Goal: Information Seeking & Learning: Check status

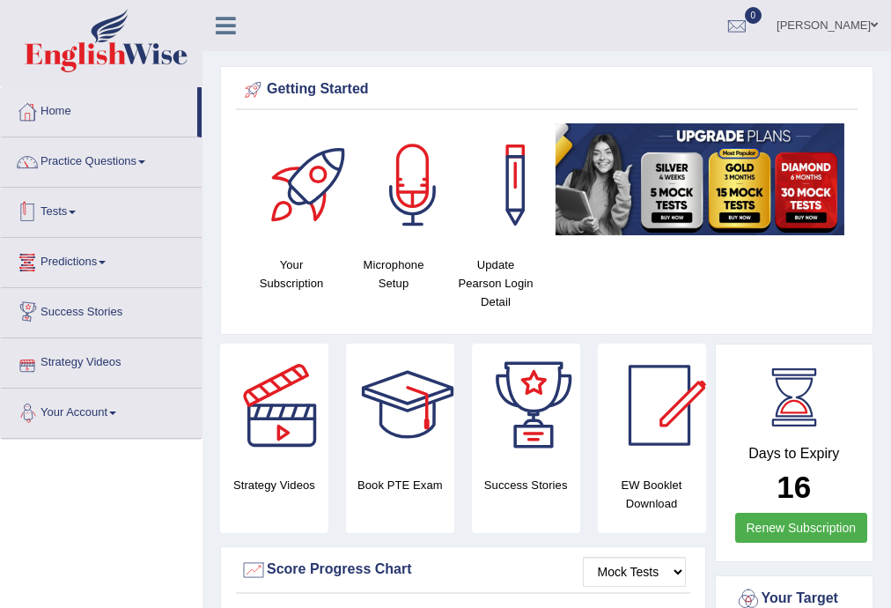
click at [67, 199] on link "Tests" at bounding box center [101, 210] width 201 height 44
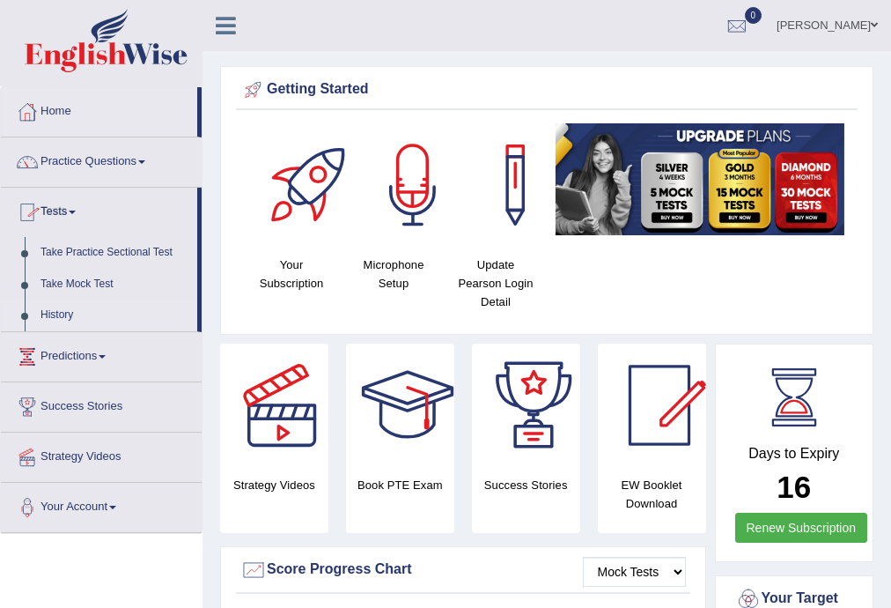
click at [53, 306] on link "History" at bounding box center [115, 315] width 165 height 32
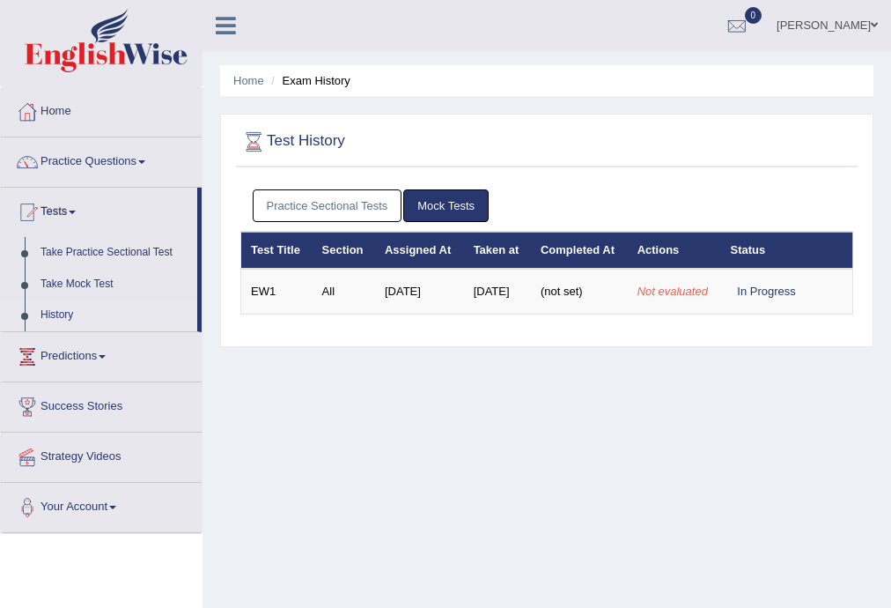
click at [363, 410] on div "Home Exam History Test History Practice Sectional Tests Mock Tests Test Title S…" at bounding box center [547, 440] width 689 height 881
click at [342, 198] on link "Practice Sectional Tests" at bounding box center [328, 205] width 150 height 33
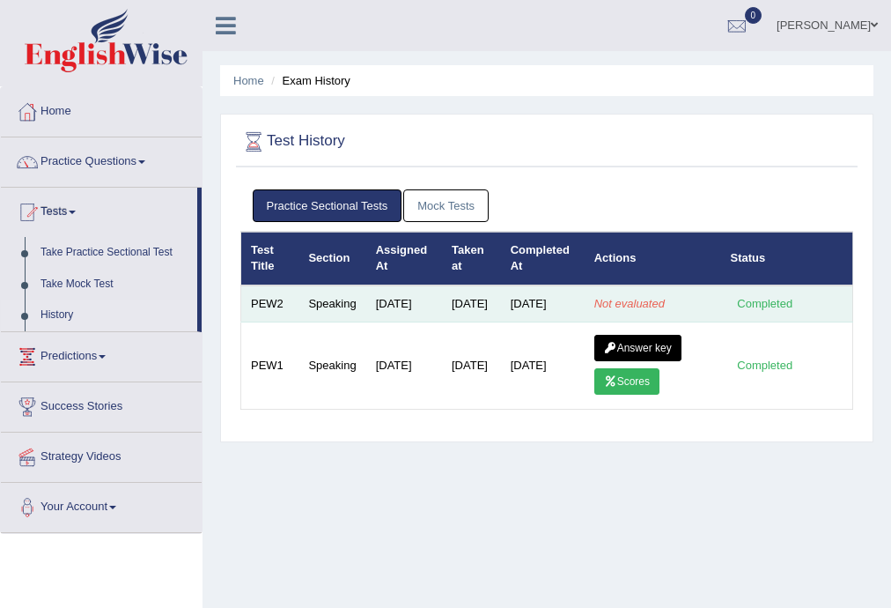
click at [638, 310] on em "Not evaluated" at bounding box center [629, 303] width 70 height 13
click at [616, 310] on em "Not evaluated" at bounding box center [629, 303] width 70 height 13
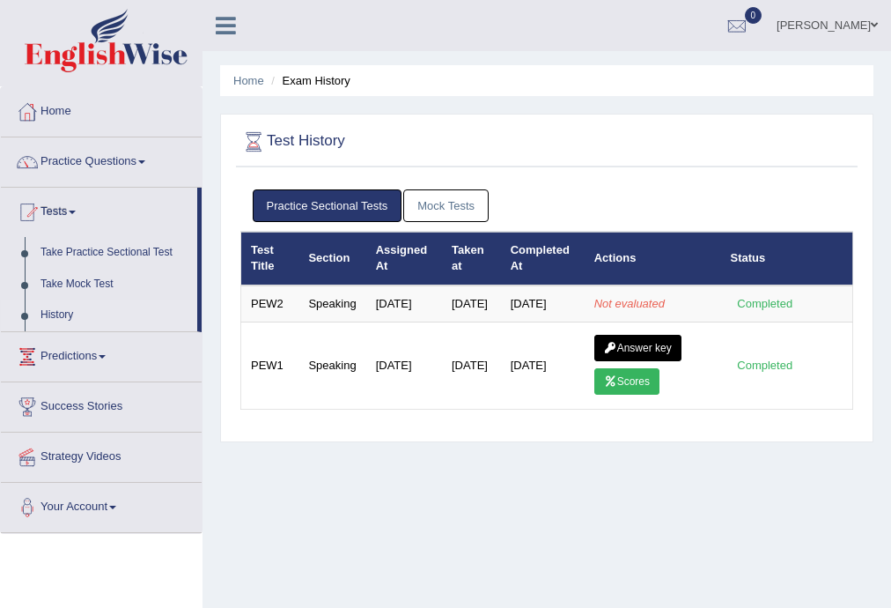
click at [445, 204] on link "Mock Tests" at bounding box center [445, 205] width 85 height 33
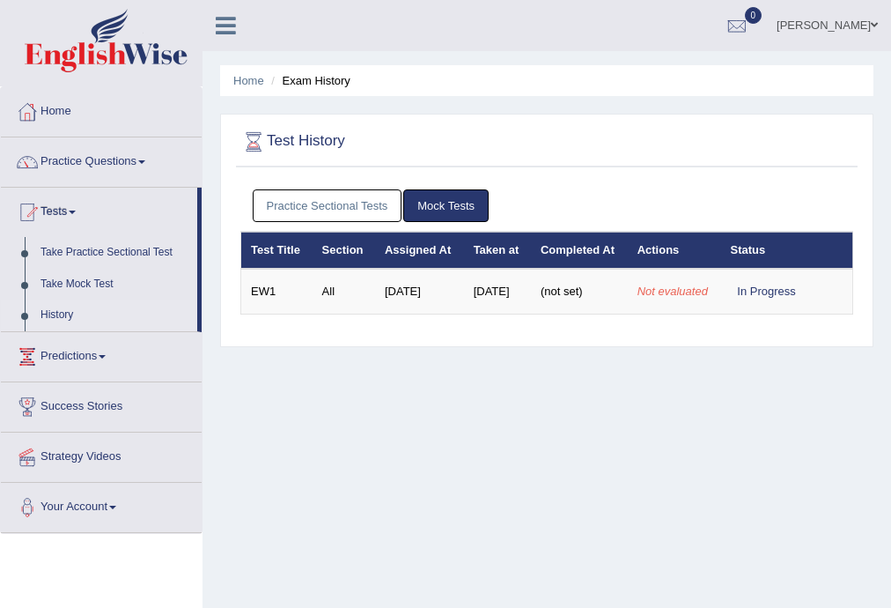
click at [356, 203] on link "Practice Sectional Tests" at bounding box center [328, 205] width 150 height 33
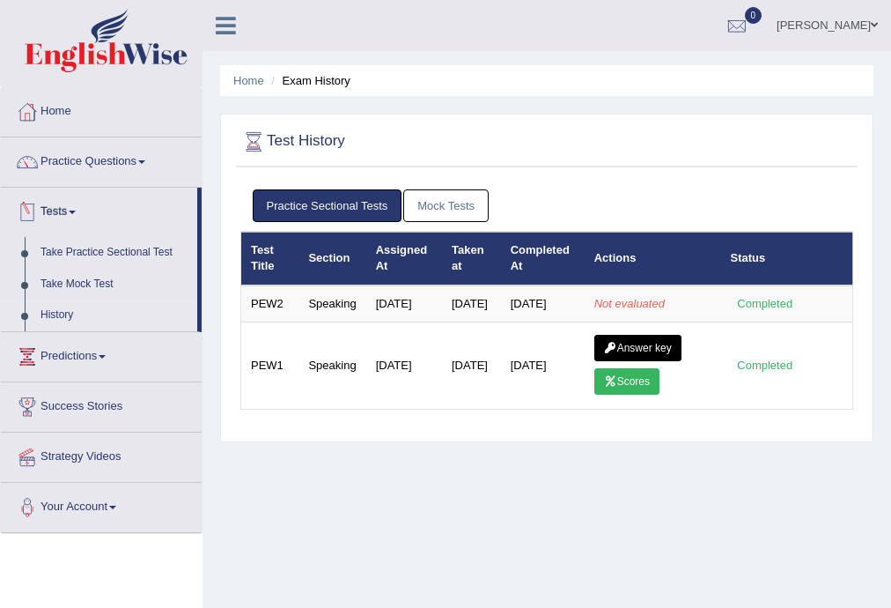
click at [60, 315] on link "History" at bounding box center [115, 315] width 165 height 32
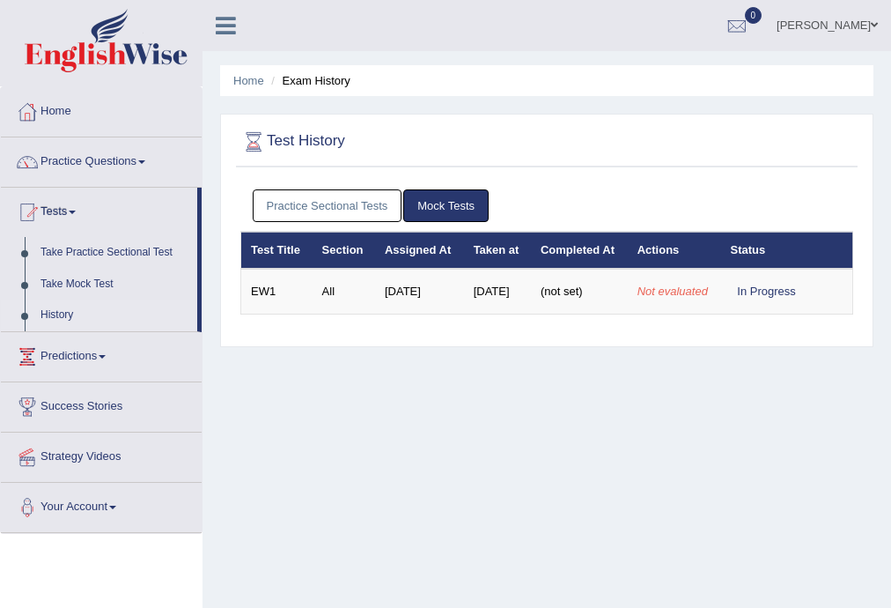
click at [322, 196] on link "Practice Sectional Tests" at bounding box center [328, 205] width 150 height 33
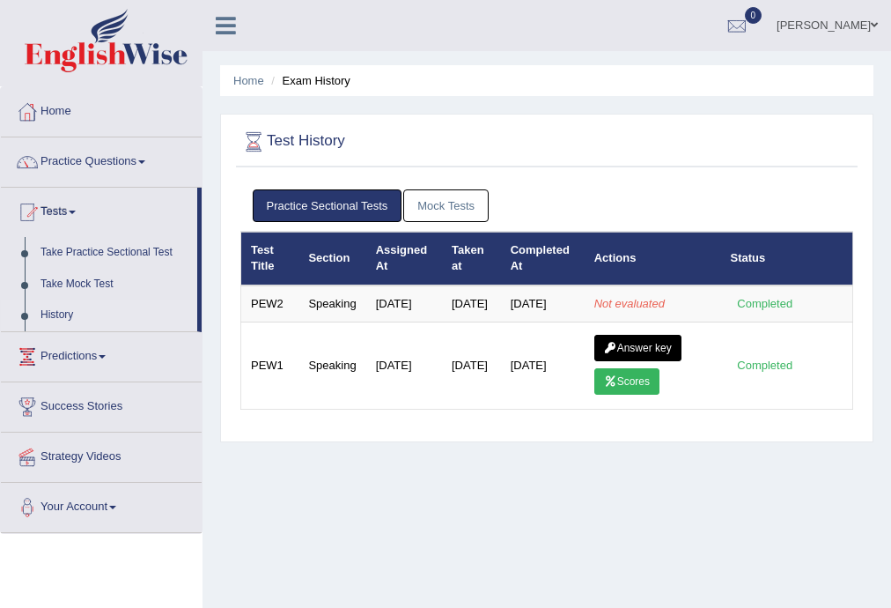
click at [450, 206] on link "Mock Tests" at bounding box center [445, 205] width 85 height 33
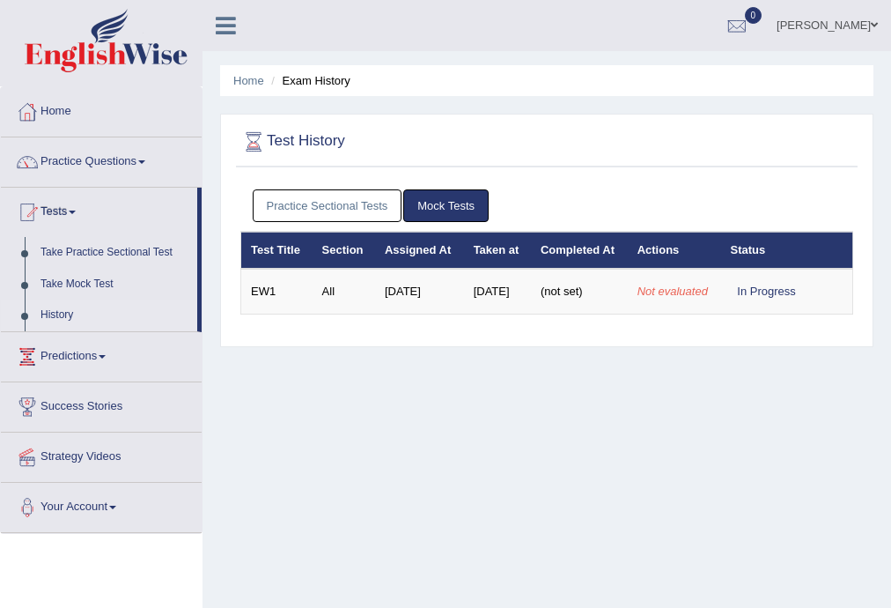
click at [345, 211] on link "Practice Sectional Tests" at bounding box center [328, 205] width 150 height 33
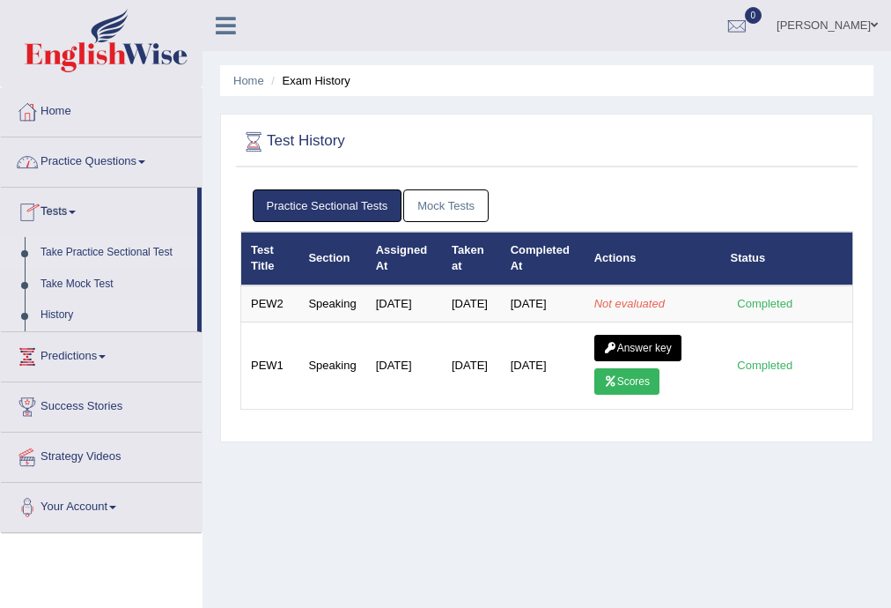
click at [65, 255] on link "Take Practice Sectional Test" at bounding box center [115, 253] width 165 height 32
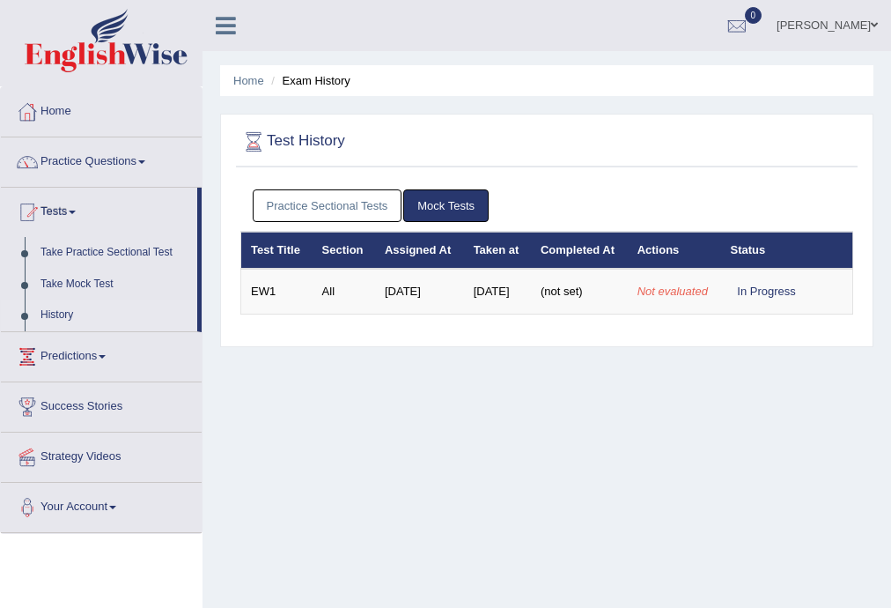
click at [312, 217] on link "Practice Sectional Tests" at bounding box center [328, 205] width 150 height 33
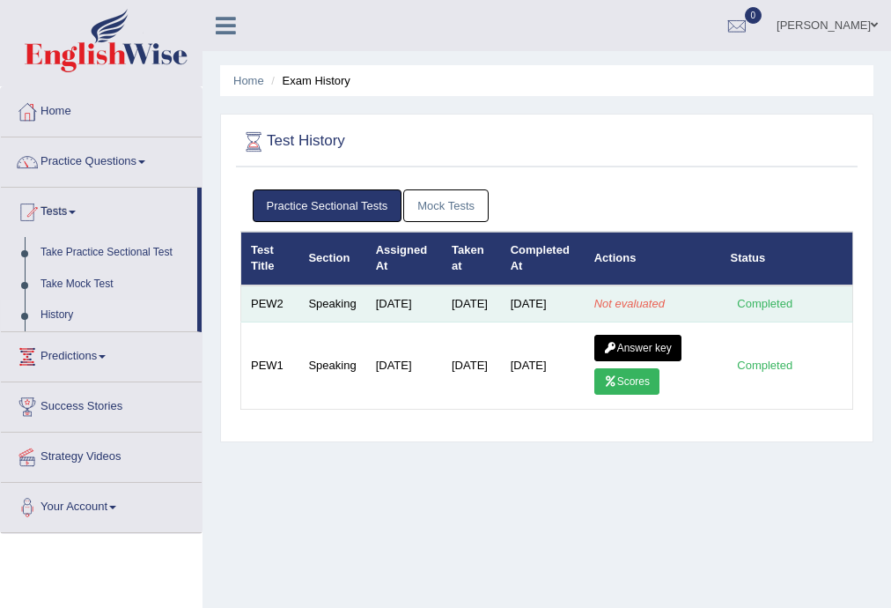
click at [425, 304] on td "[DATE]" at bounding box center [404, 303] width 76 height 37
click at [677, 322] on td "Not evaluated" at bounding box center [653, 303] width 137 height 37
click at [782, 321] on td "Completed" at bounding box center [787, 303] width 132 height 37
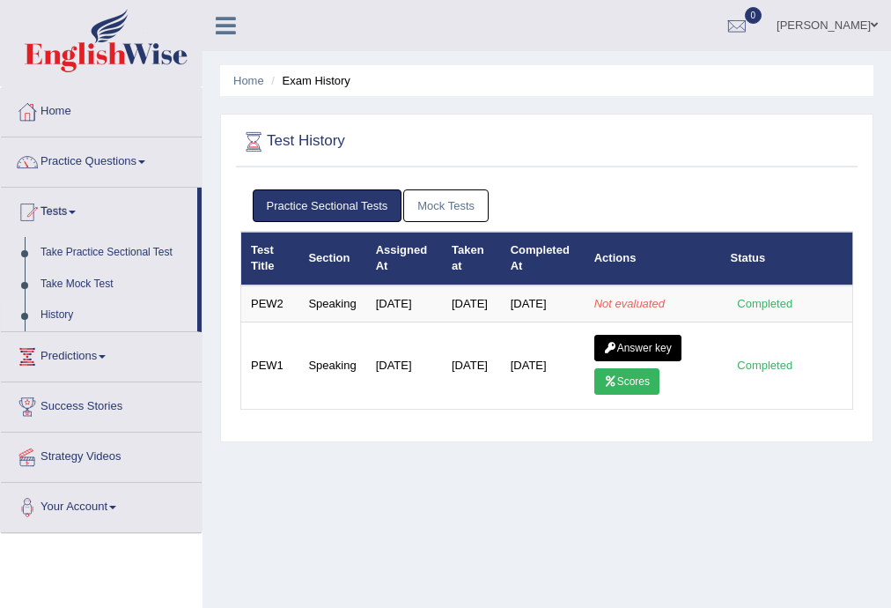
click at [437, 215] on link "Mock Tests" at bounding box center [445, 205] width 85 height 33
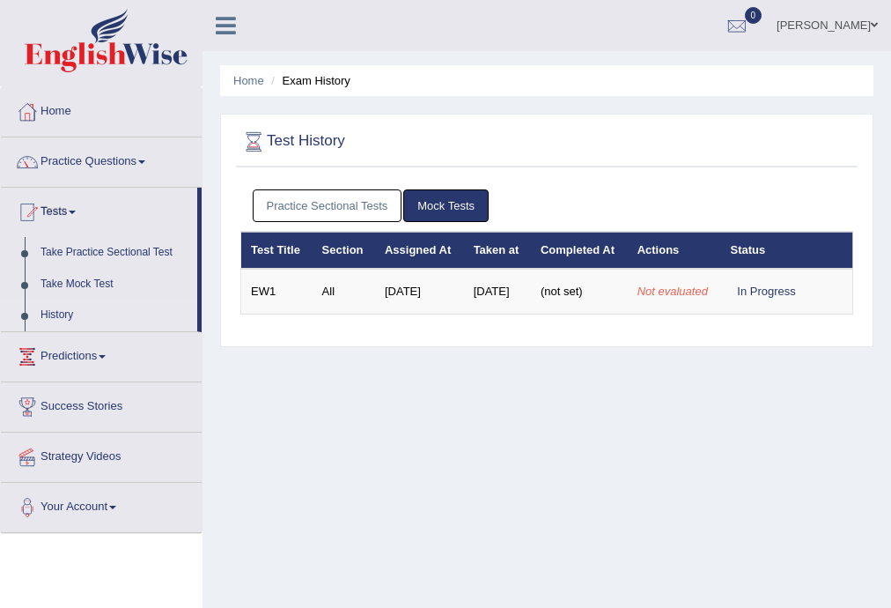
click at [371, 203] on link "Practice Sectional Tests" at bounding box center [328, 205] width 150 height 33
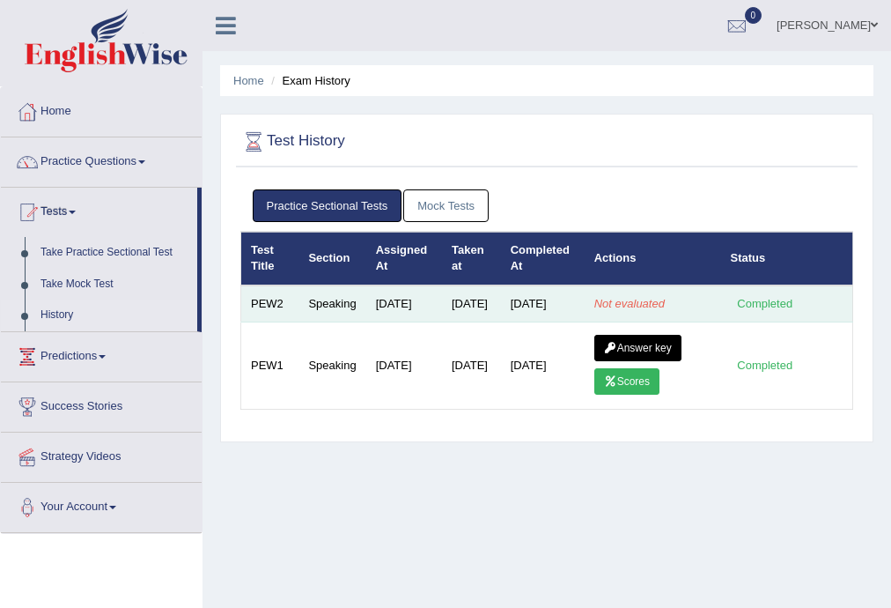
click at [490, 310] on td "Aug 23, 2025" at bounding box center [471, 303] width 59 height 37
click at [765, 312] on div "Completed" at bounding box center [765, 303] width 69 height 18
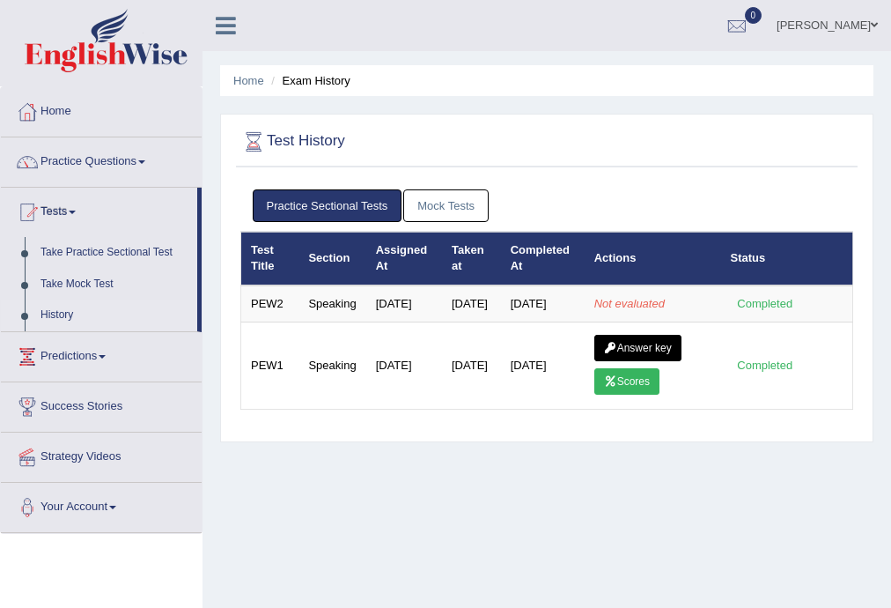
click at [437, 210] on link "Mock Tests" at bounding box center [445, 205] width 85 height 33
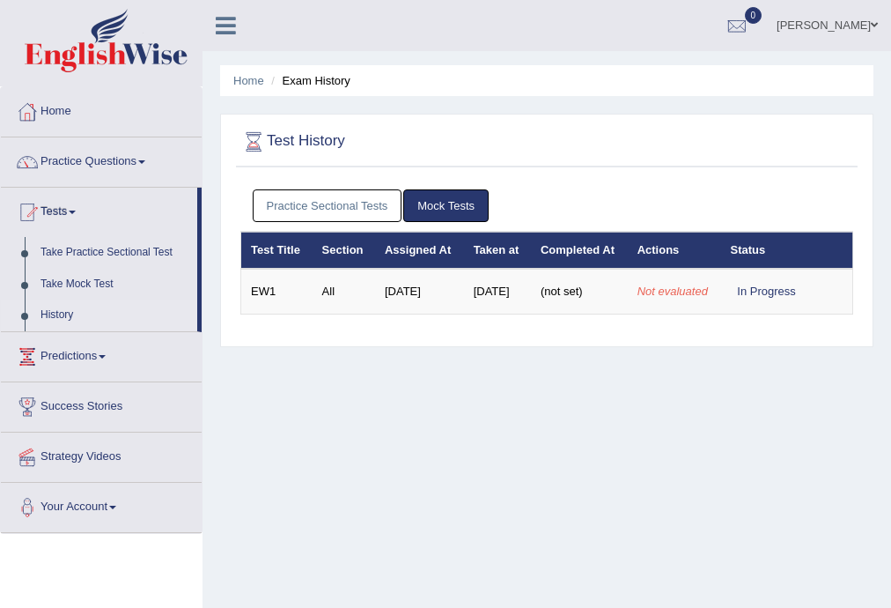
click at [377, 207] on link "Practice Sectional Tests" at bounding box center [328, 205] width 150 height 33
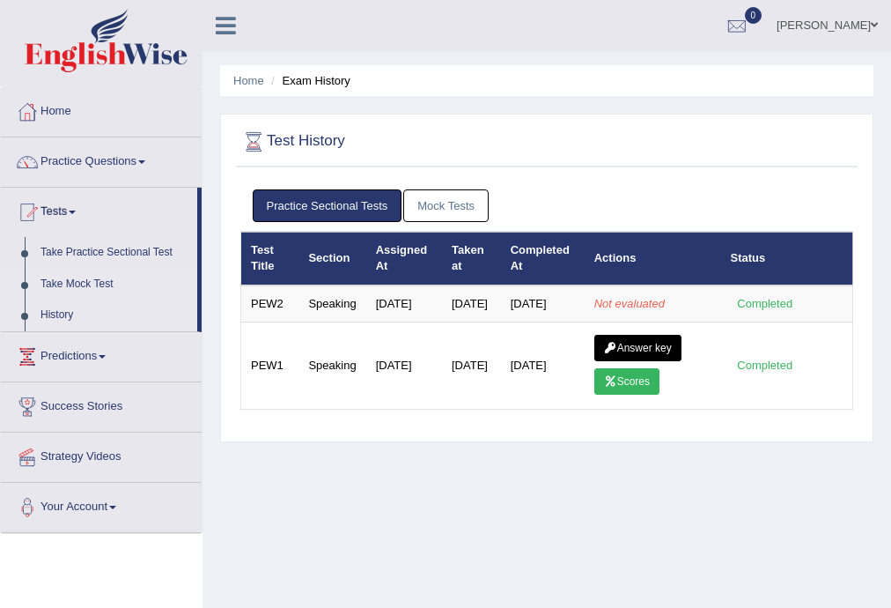
click at [70, 286] on link "Take Mock Test" at bounding box center [115, 285] width 165 height 32
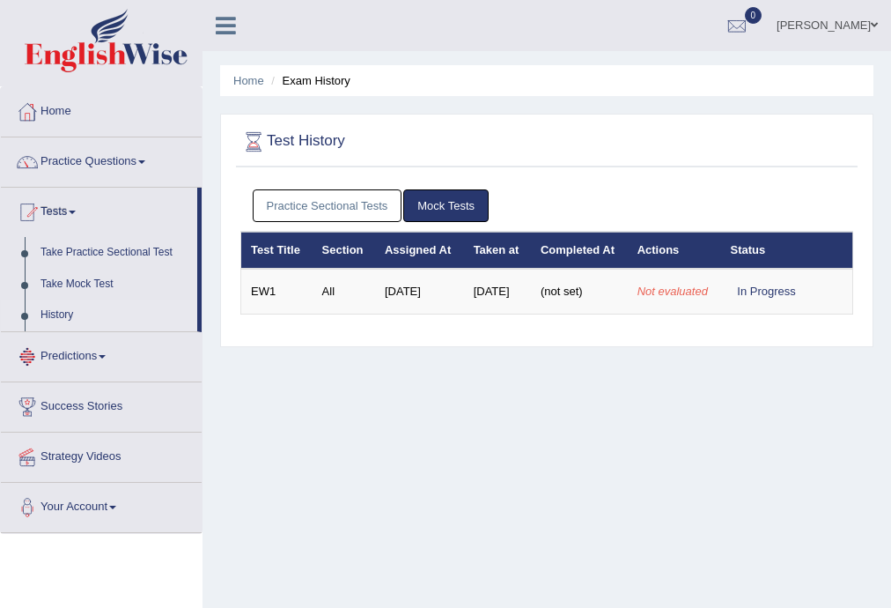
click at [298, 201] on link "Practice Sectional Tests" at bounding box center [328, 205] width 150 height 33
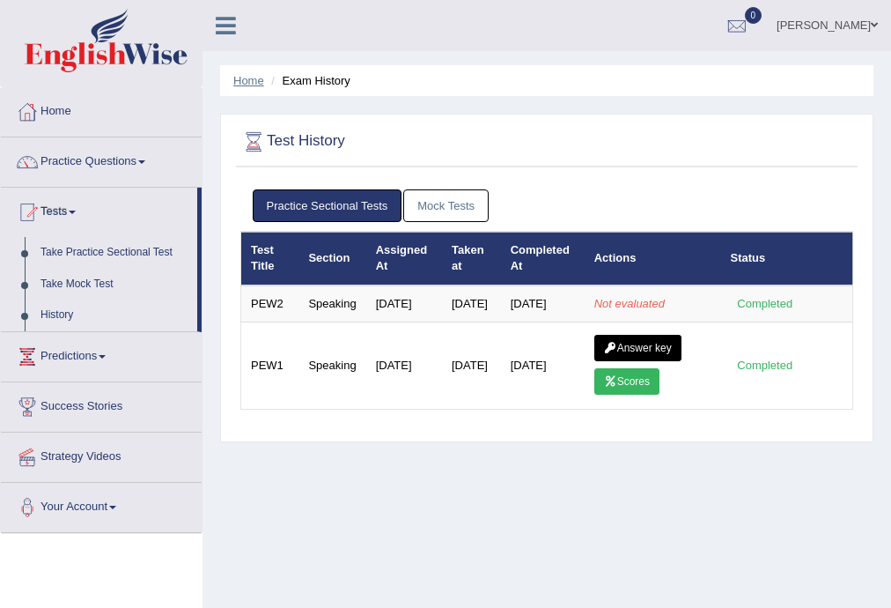
click at [250, 76] on link "Home" at bounding box center [248, 80] width 31 height 13
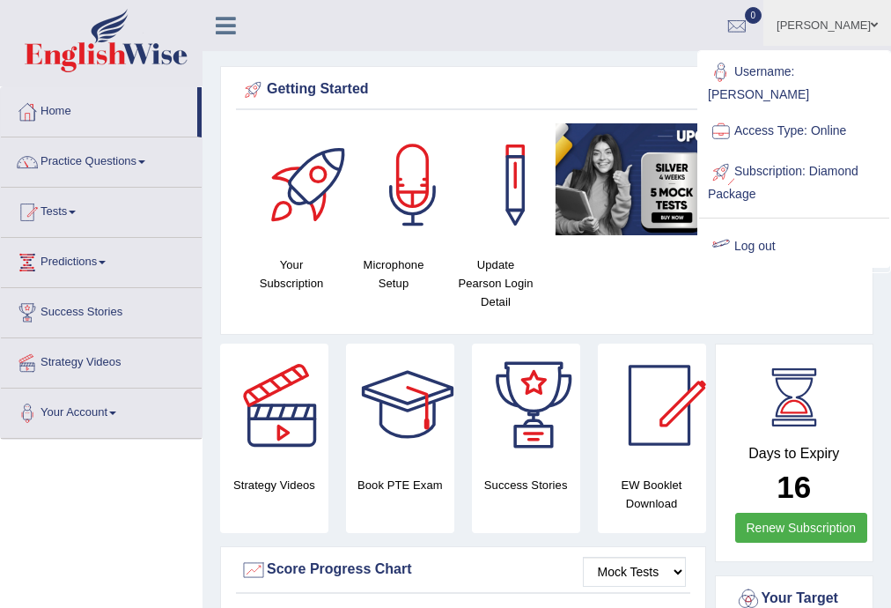
click at [745, 243] on link "Log out" at bounding box center [794, 246] width 190 height 41
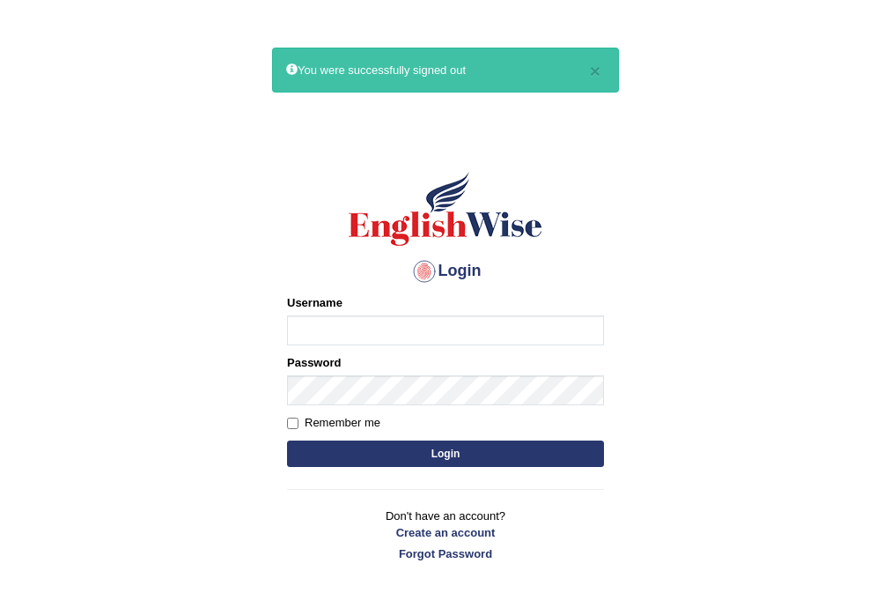
click at [433, 320] on input "Username" at bounding box center [445, 330] width 317 height 30
type input "ravichanapathi_parramatta"
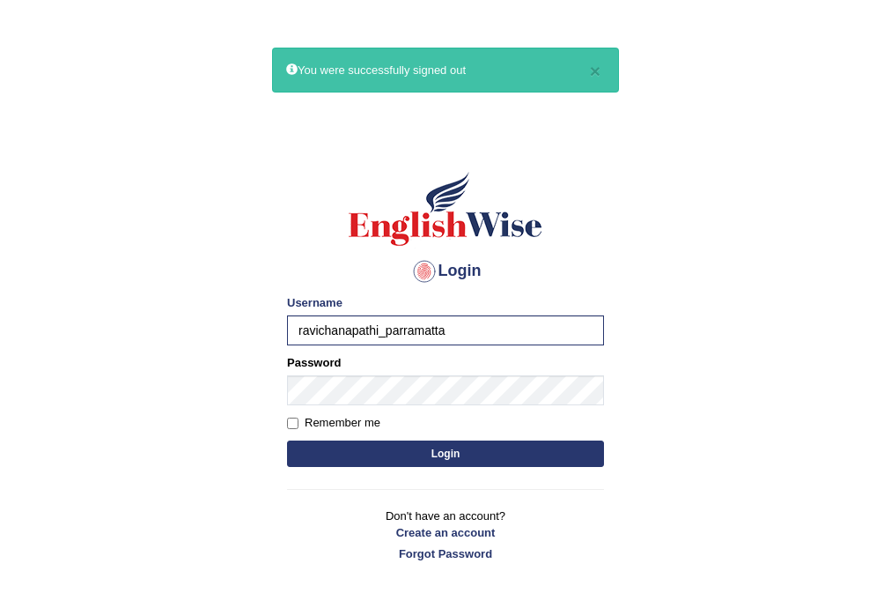
click at [428, 447] on button "Login" at bounding box center [445, 453] width 317 height 26
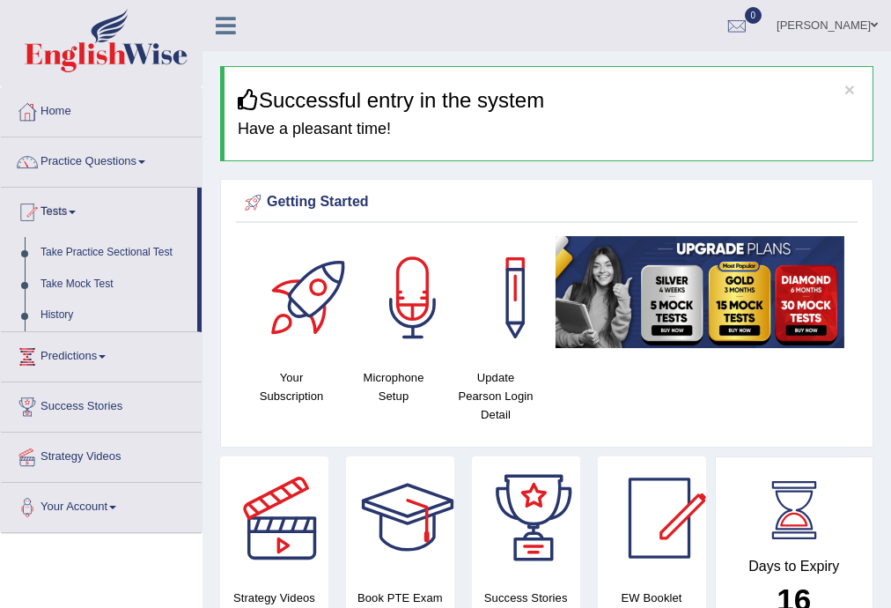
click at [63, 320] on link "History" at bounding box center [115, 315] width 165 height 32
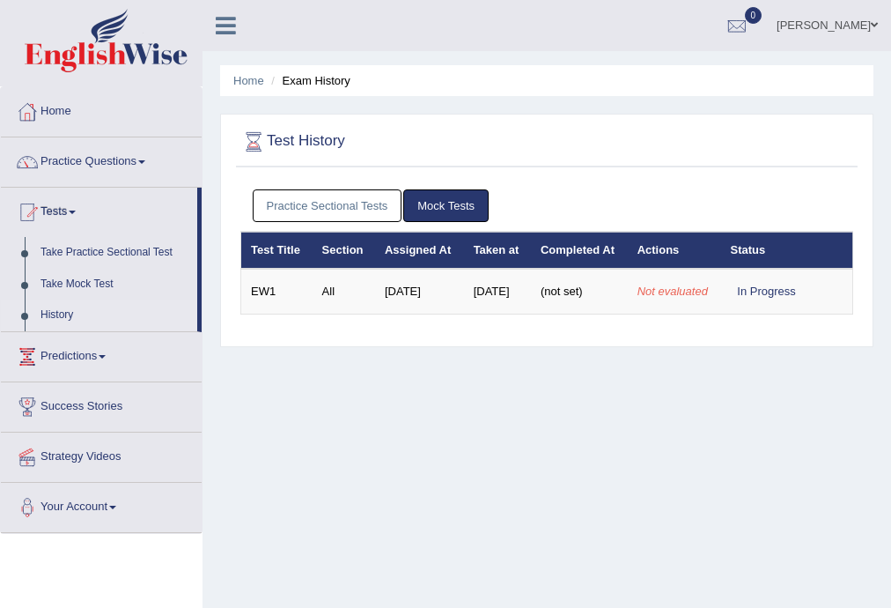
click at [342, 196] on link "Practice Sectional Tests" at bounding box center [328, 205] width 150 height 33
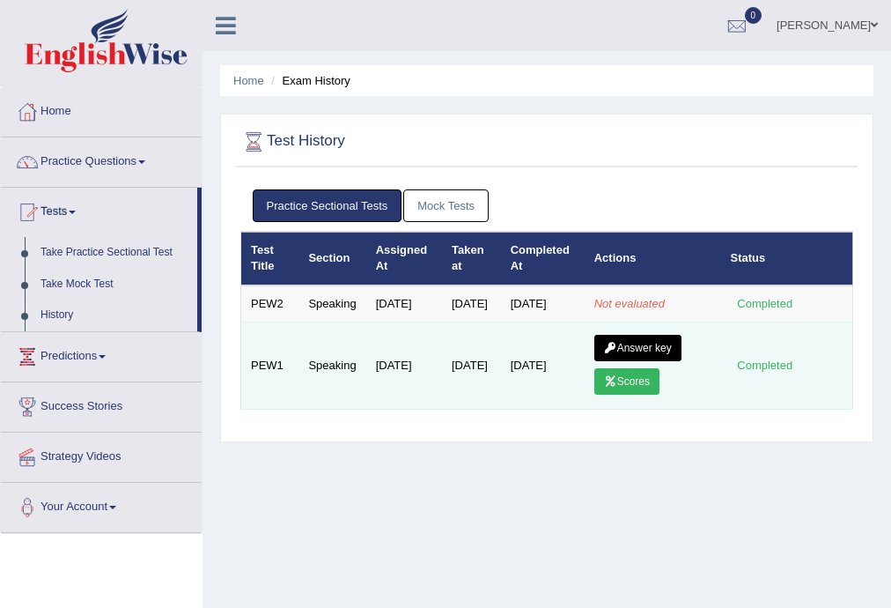
click at [646, 395] on link "Scores" at bounding box center [626, 381] width 65 height 26
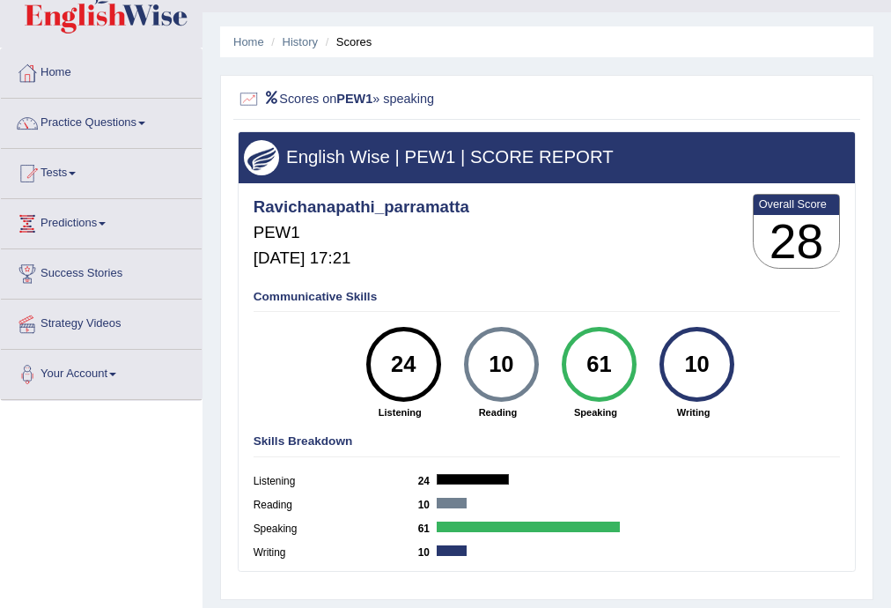
scroll to position [47, 0]
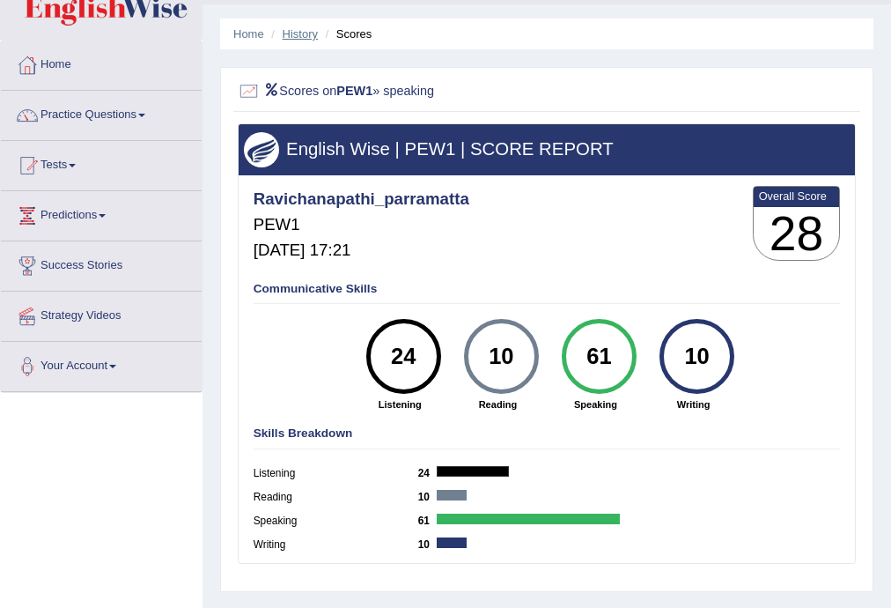
click at [298, 35] on link "History" at bounding box center [300, 33] width 35 height 13
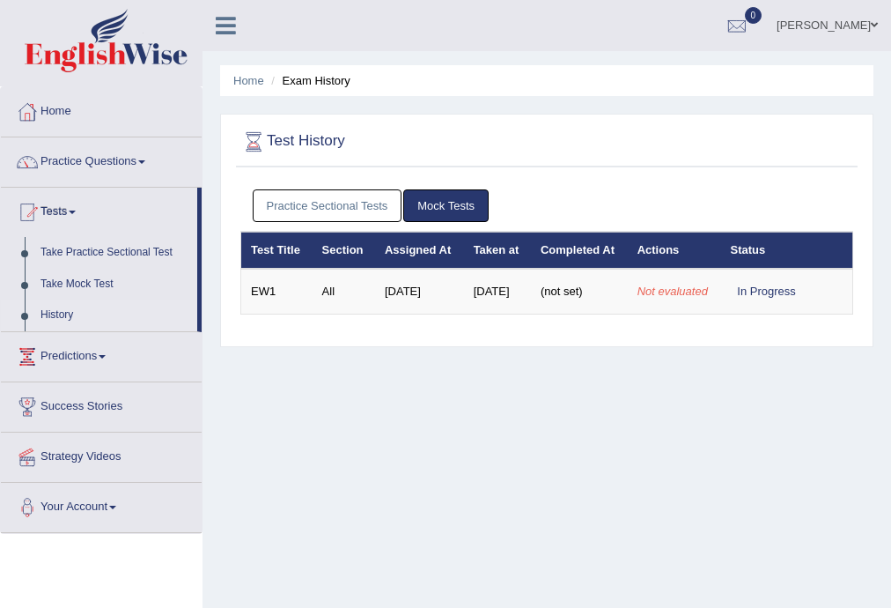
click at [320, 222] on div "Practice Sectional Tests Mock Tests" at bounding box center [546, 206] width 613 height 51
click at [320, 211] on link "Practice Sectional Tests" at bounding box center [328, 205] width 150 height 33
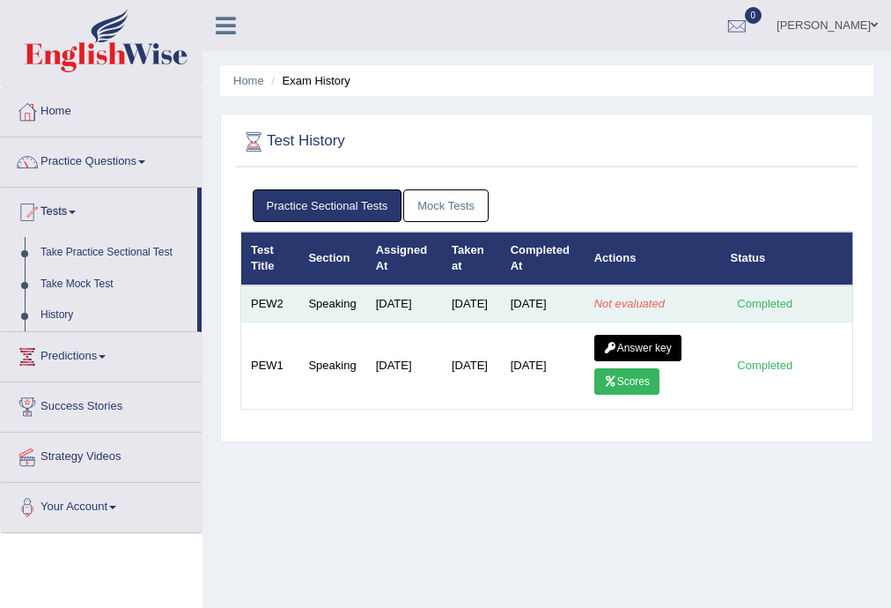
drag, startPoint x: 324, startPoint y: 299, endPoint x: 299, endPoint y: 304, distance: 25.0
click at [299, 304] on td "Speaking" at bounding box center [332, 303] width 67 height 37
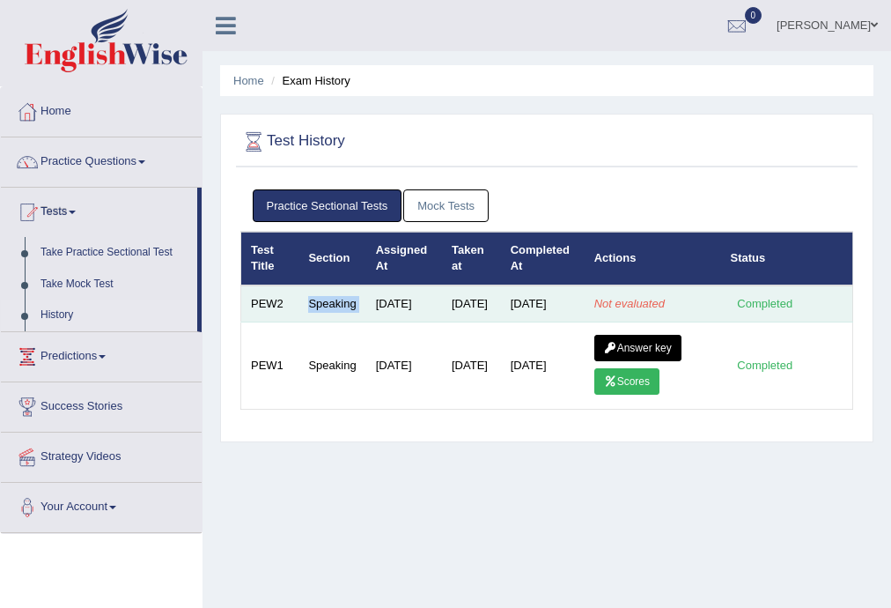
click at [299, 304] on td "Speaking" at bounding box center [332, 303] width 67 height 37
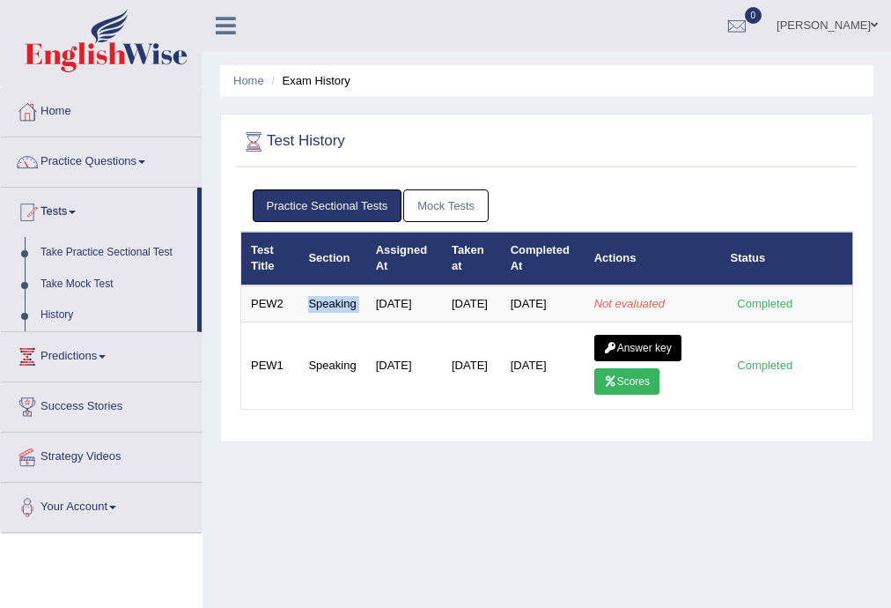
click at [495, 564] on div "Home Exam History Test History Practice Sectional Tests Mock Tests Test Title S…" at bounding box center [547, 440] width 689 height 881
click at [441, 203] on link "Mock Tests" at bounding box center [445, 205] width 85 height 33
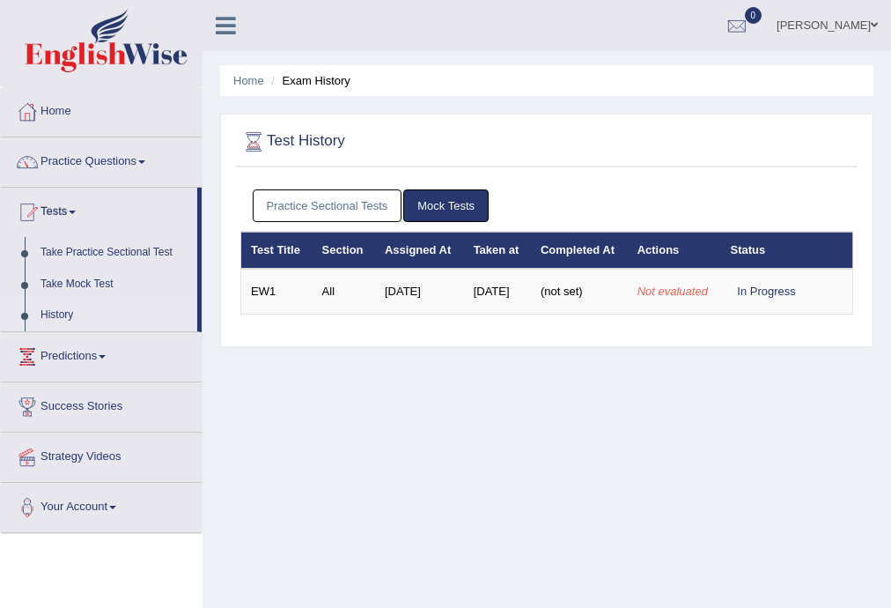
click at [351, 204] on link "Practice Sectional Tests" at bounding box center [328, 205] width 150 height 33
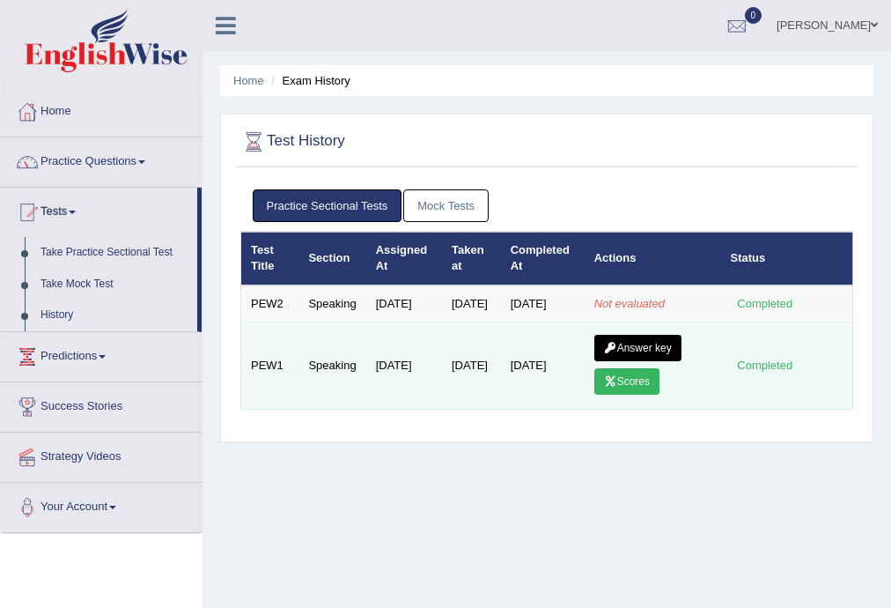
click at [634, 395] on link "Scores" at bounding box center [626, 381] width 65 height 26
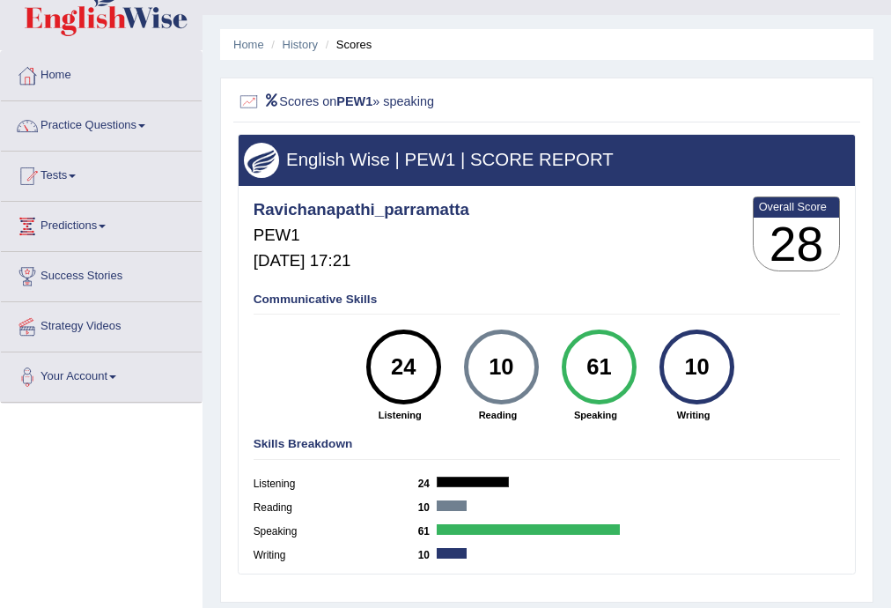
scroll to position [23, 0]
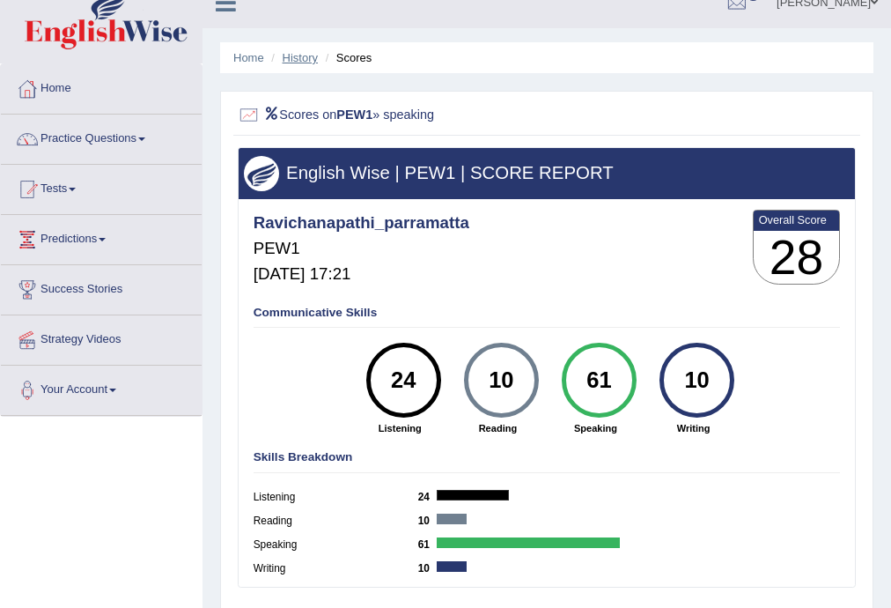
click at [312, 55] on link "History" at bounding box center [300, 57] width 35 height 13
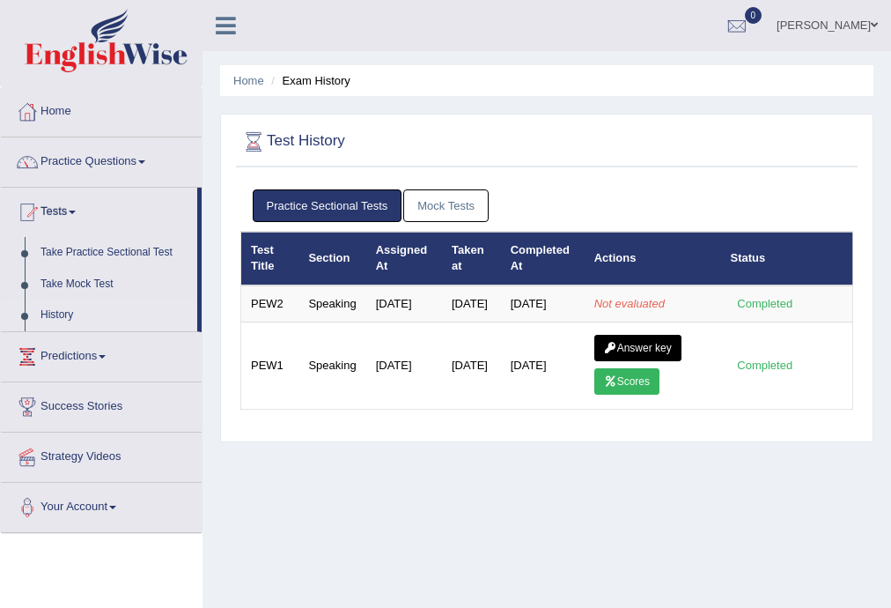
click at [461, 191] on link "Mock Tests" at bounding box center [445, 205] width 85 height 33
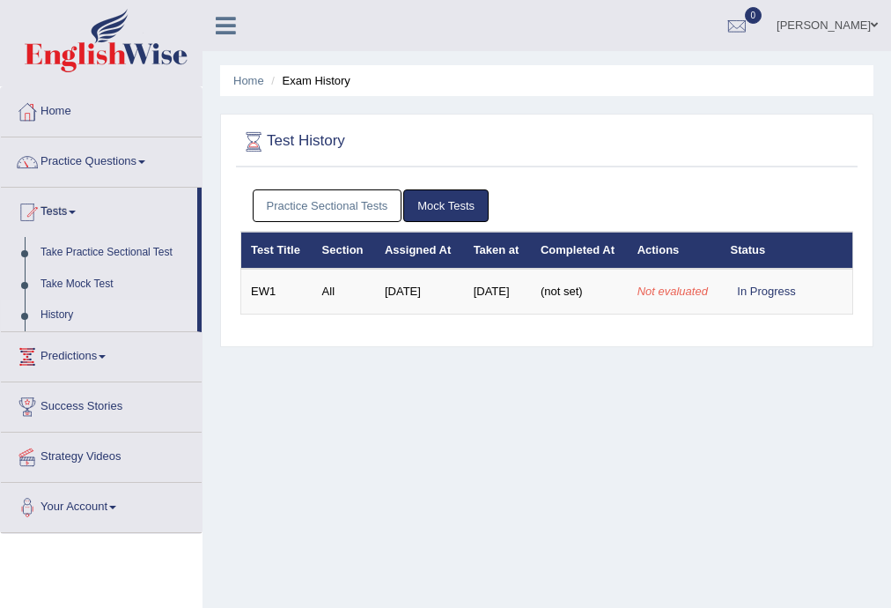
click at [376, 203] on link "Practice Sectional Tests" at bounding box center [328, 205] width 150 height 33
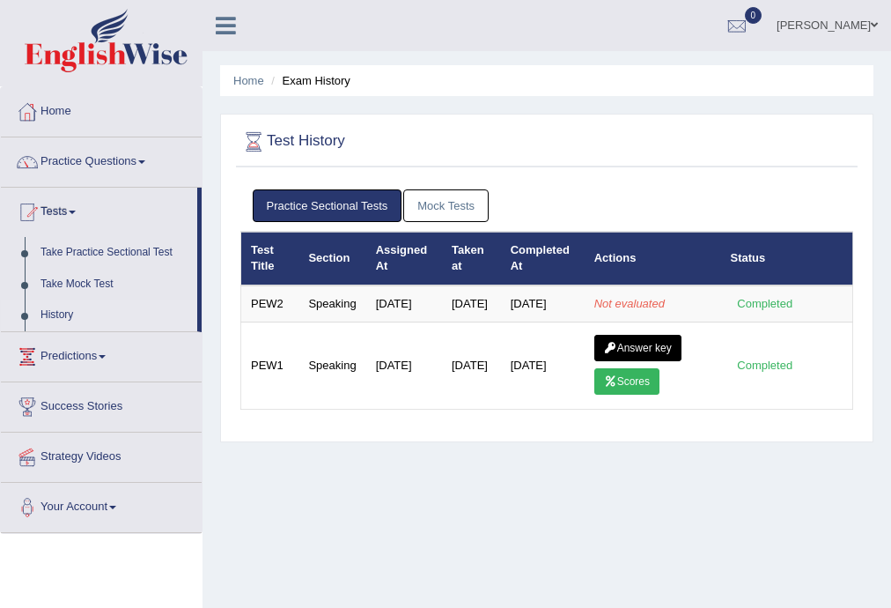
click at [48, 314] on link "History" at bounding box center [115, 315] width 165 height 32
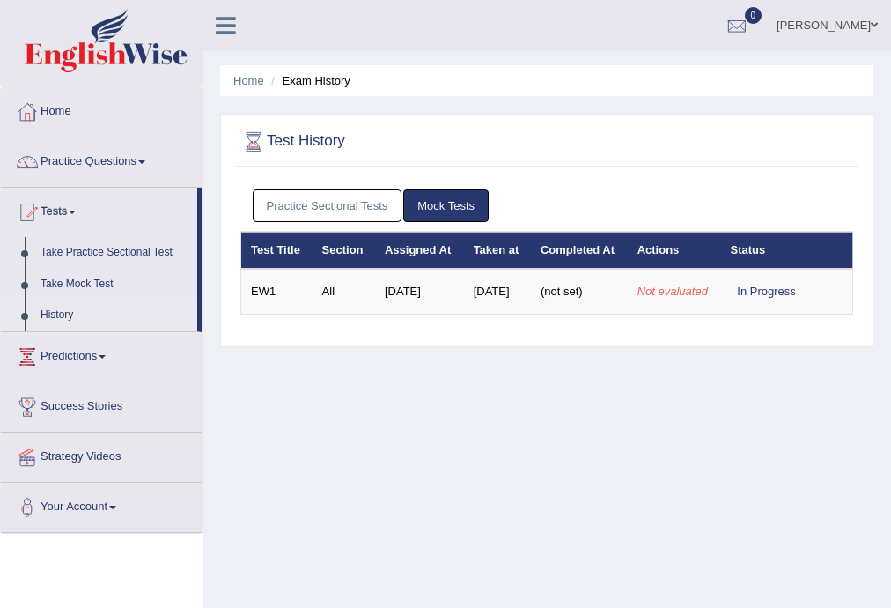
click at [374, 197] on link "Practice Sectional Tests" at bounding box center [328, 205] width 150 height 33
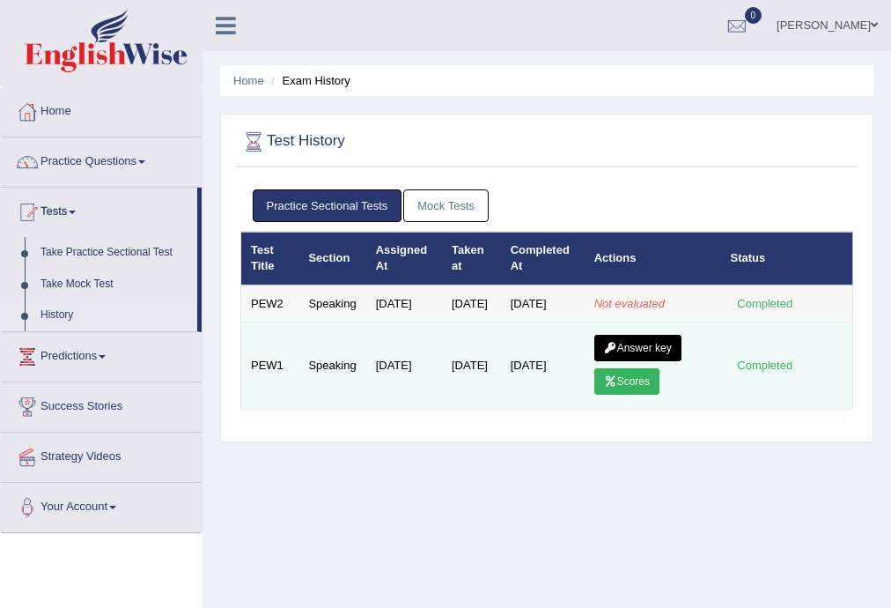
click at [656, 361] on link "Answer key" at bounding box center [637, 348] width 87 height 26
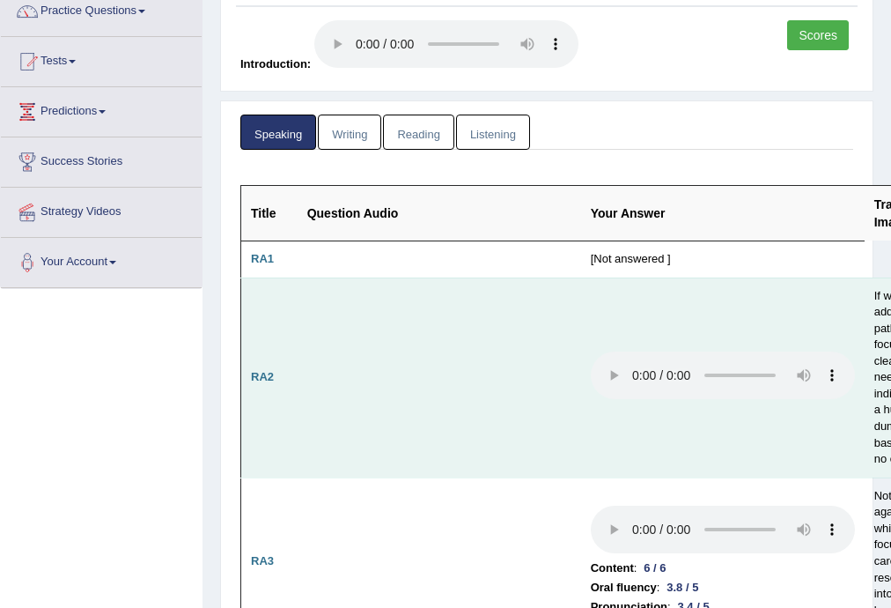
scroll to position [117, 0]
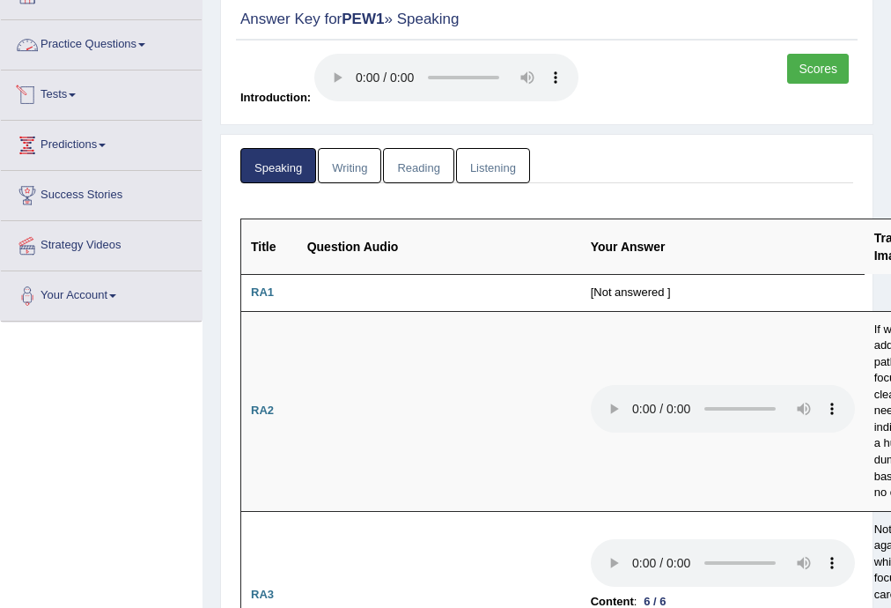
click at [75, 93] on span at bounding box center [72, 95] width 7 height 4
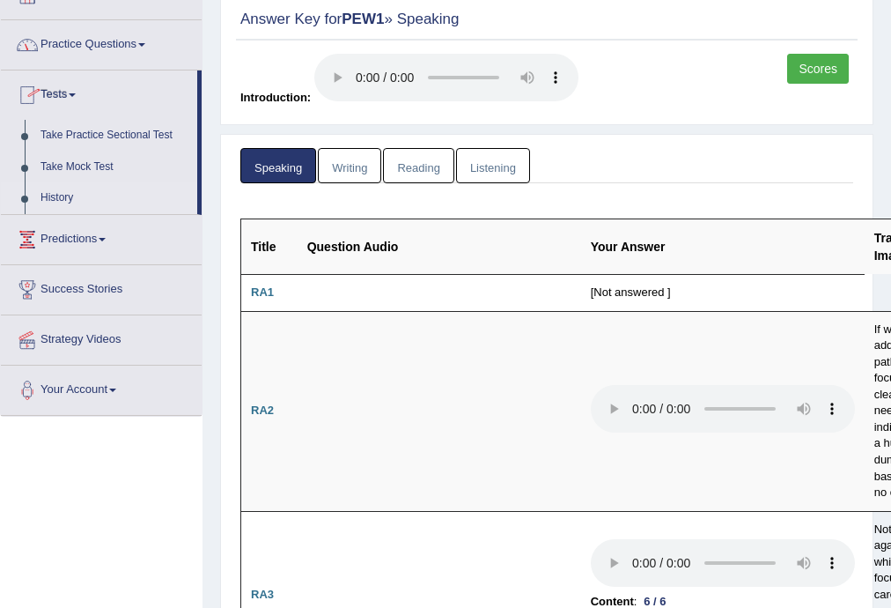
click at [67, 195] on link "History" at bounding box center [115, 198] width 165 height 32
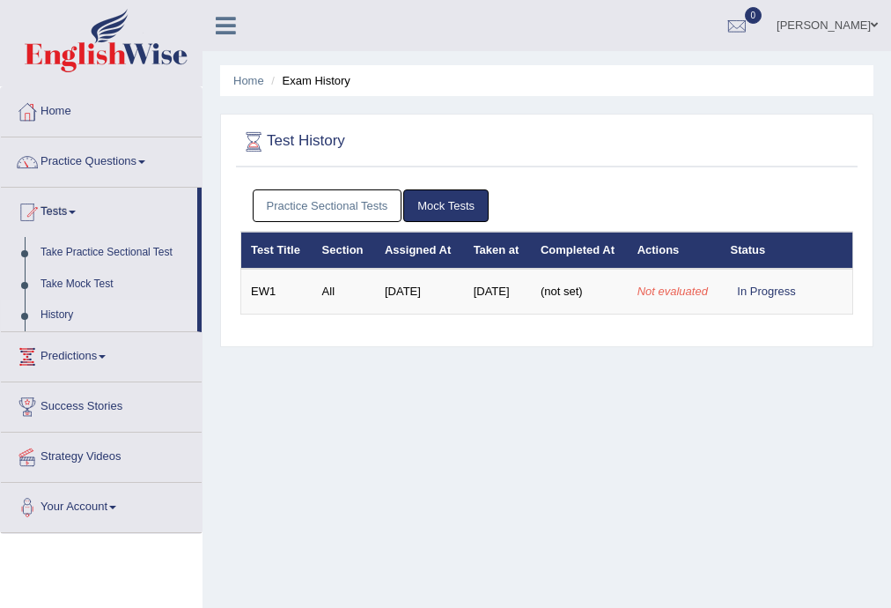
click at [347, 208] on link "Practice Sectional Tests" at bounding box center [328, 205] width 150 height 33
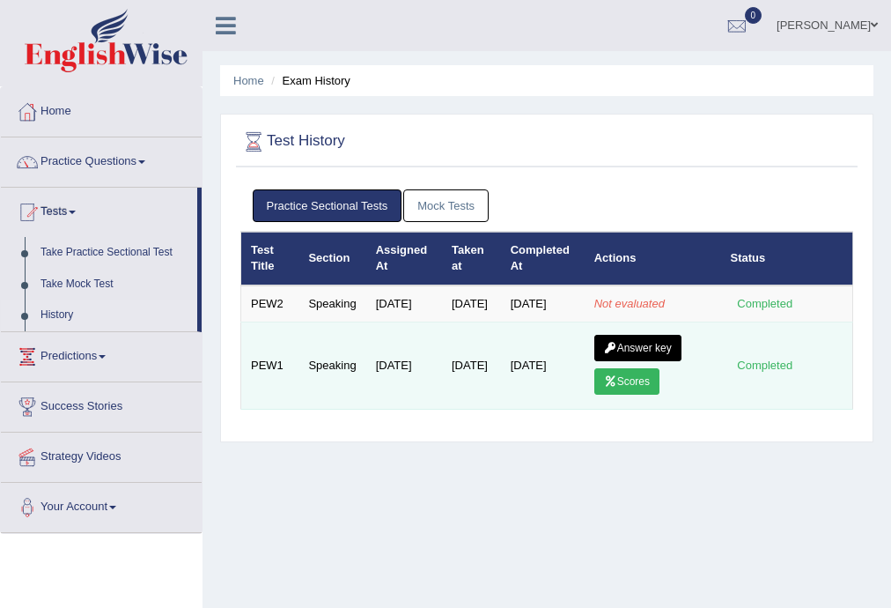
click at [648, 395] on link "Scores" at bounding box center [626, 381] width 65 height 26
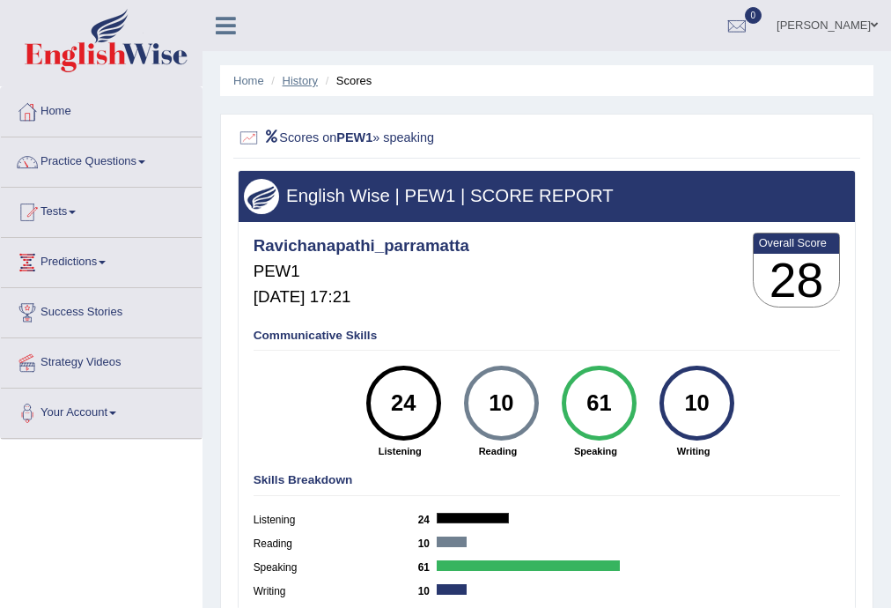
click at [308, 82] on link "History" at bounding box center [300, 80] width 35 height 13
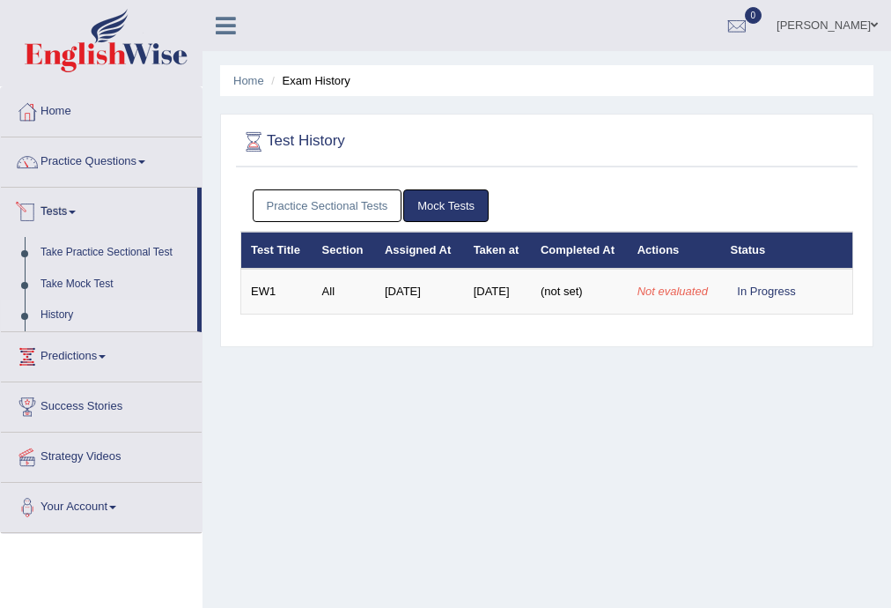
click at [363, 205] on link "Practice Sectional Tests" at bounding box center [328, 205] width 150 height 33
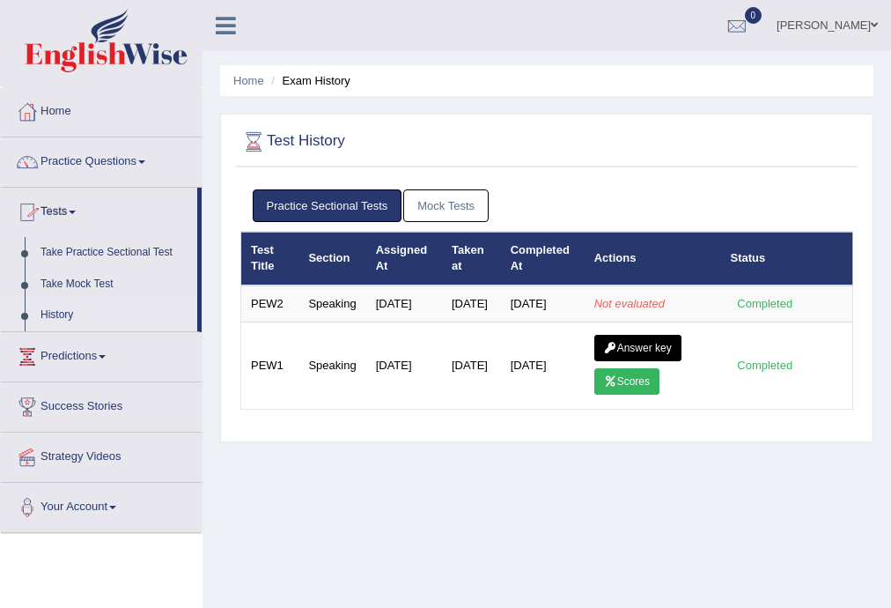
click at [436, 206] on link "Mock Tests" at bounding box center [445, 205] width 85 height 33
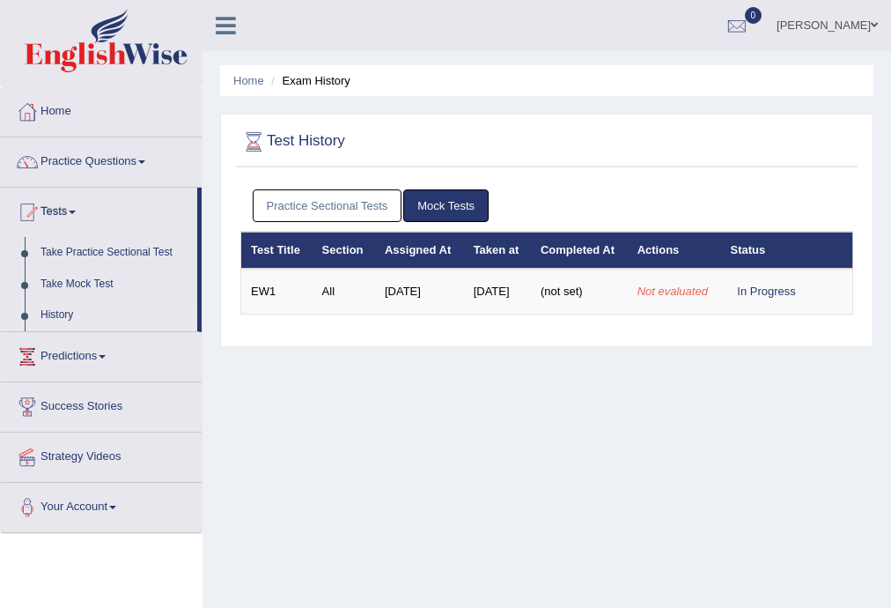
click at [291, 199] on link "Practice Sectional Tests" at bounding box center [328, 205] width 150 height 33
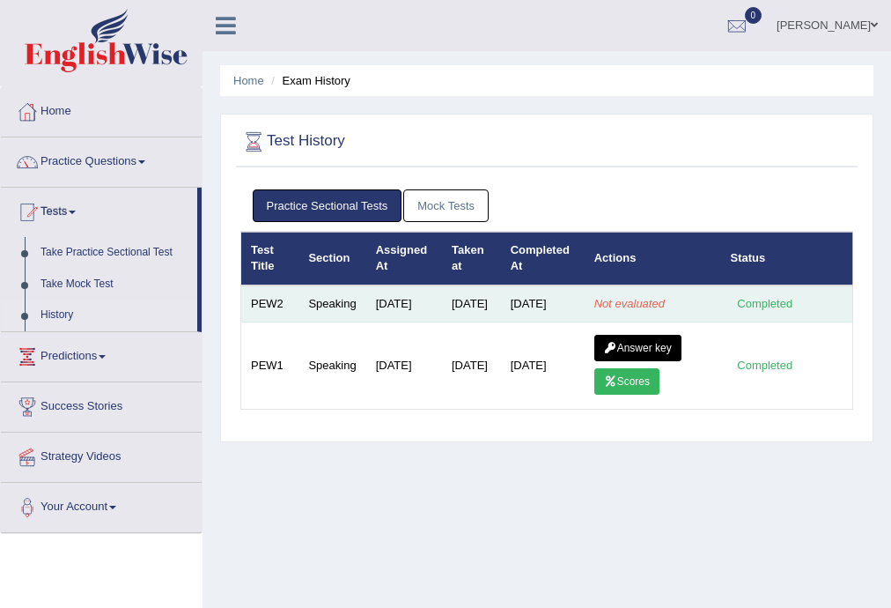
click at [262, 310] on td "PEW2" at bounding box center [270, 303] width 58 height 37
drag, startPoint x: 734, startPoint y: 301, endPoint x: 817, endPoint y: 310, distance: 84.1
click at [817, 310] on td "Completed" at bounding box center [787, 303] width 132 height 37
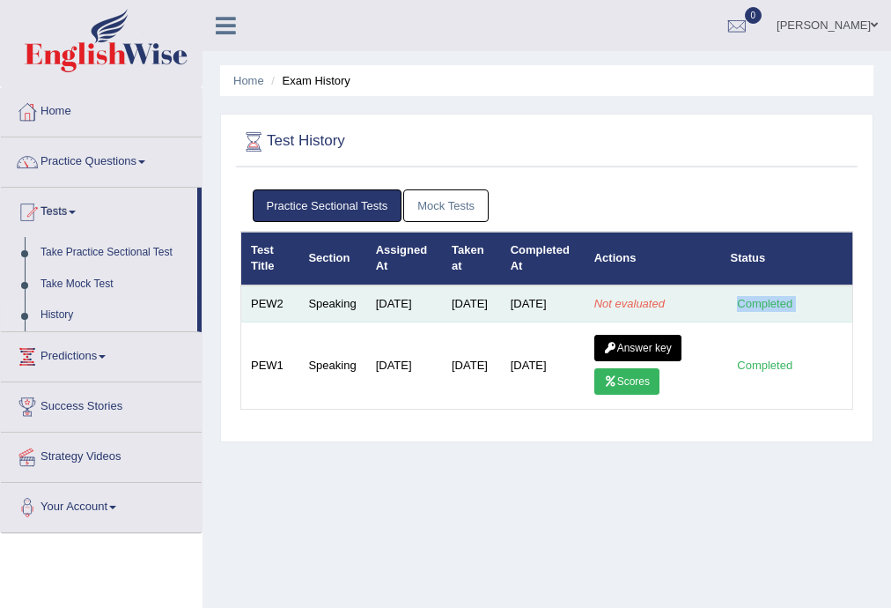
click at [817, 310] on td "Completed" at bounding box center [787, 303] width 132 height 37
click at [637, 310] on em "Not evaluated" at bounding box center [629, 303] width 70 height 13
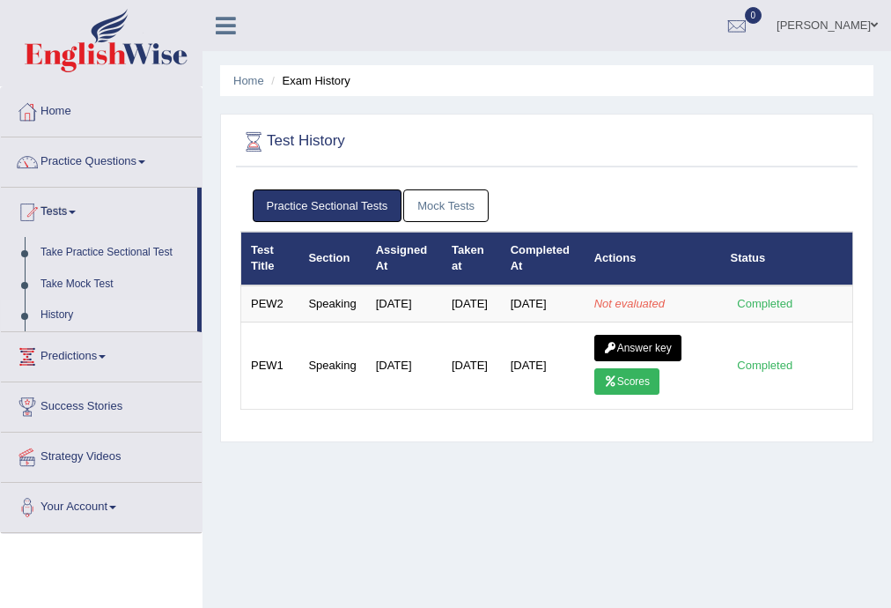
click at [447, 202] on link "Mock Tests" at bounding box center [445, 205] width 85 height 33
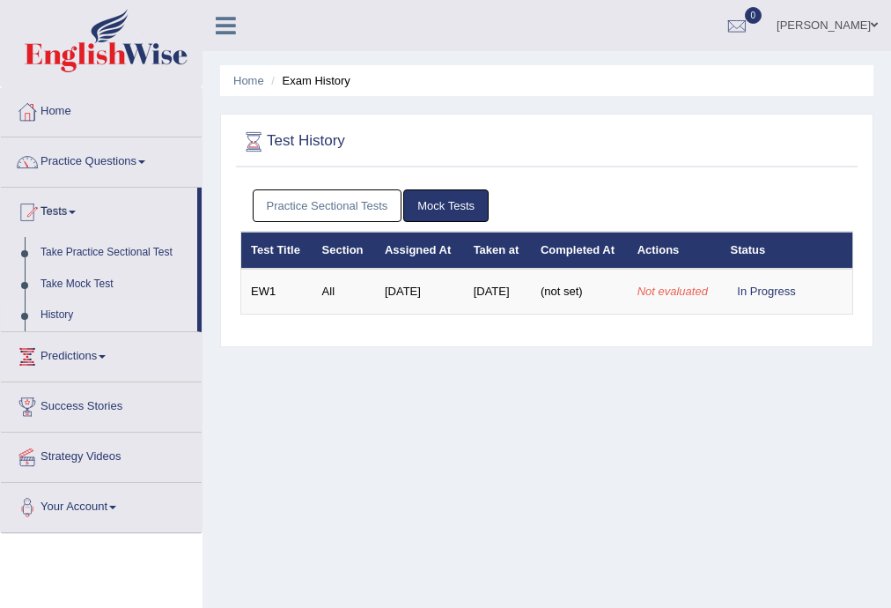
click at [378, 209] on link "Practice Sectional Tests" at bounding box center [328, 205] width 150 height 33
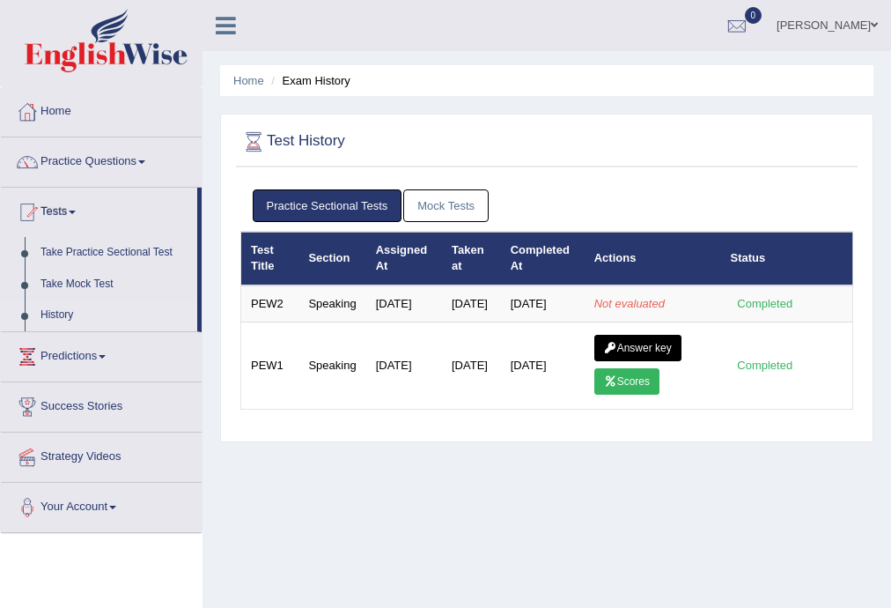
click at [416, 201] on link "Mock Tests" at bounding box center [445, 205] width 85 height 33
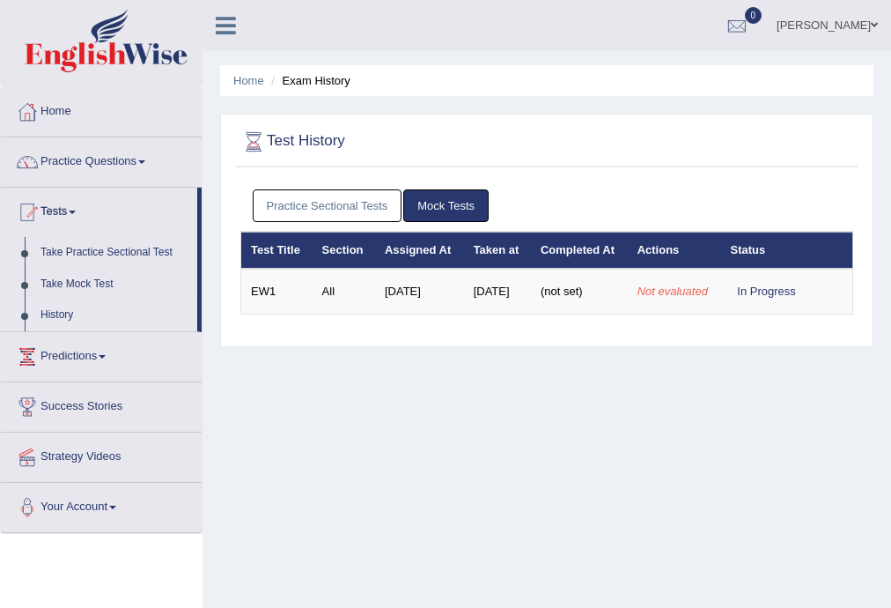
click at [384, 203] on link "Practice Sectional Tests" at bounding box center [328, 205] width 150 height 33
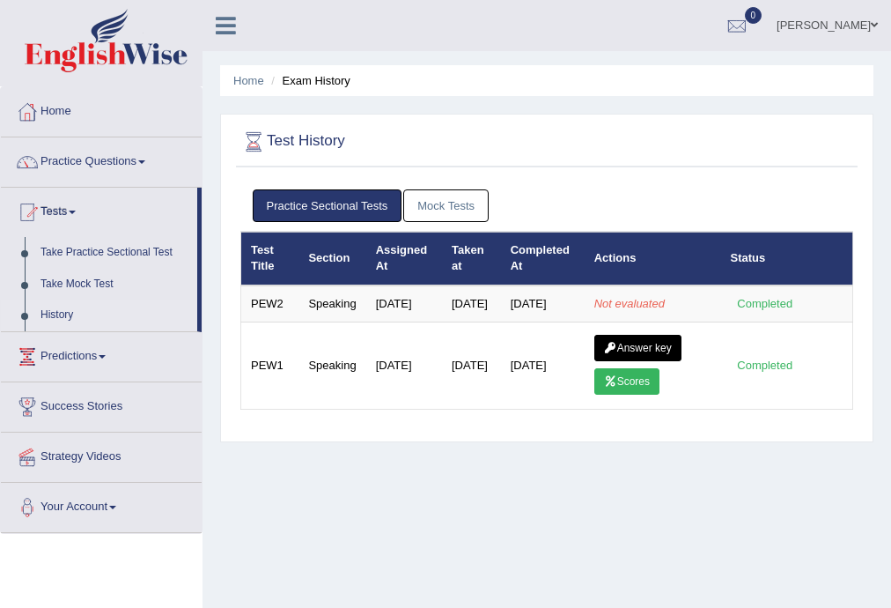
click at [436, 206] on link "Mock Tests" at bounding box center [445, 205] width 85 height 33
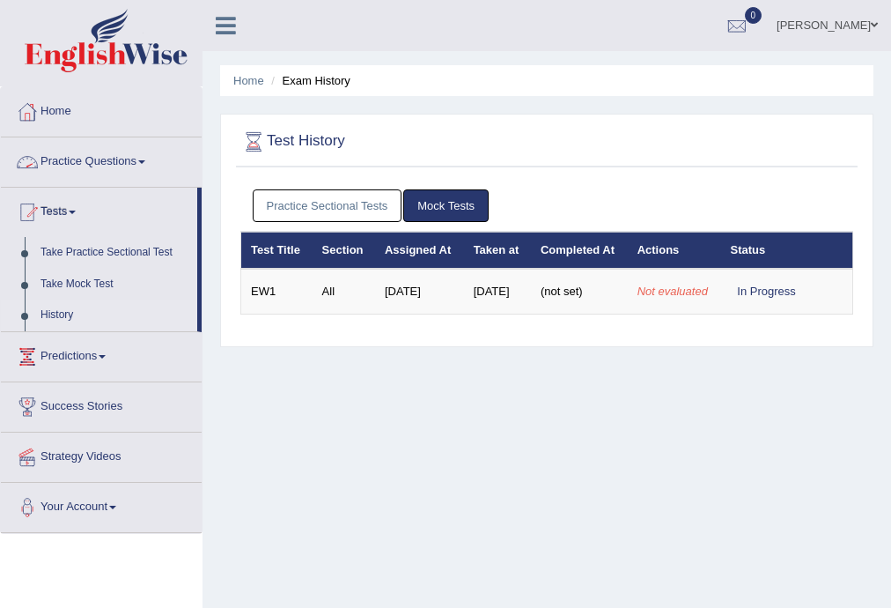
click at [382, 213] on link "Practice Sectional Tests" at bounding box center [328, 205] width 150 height 33
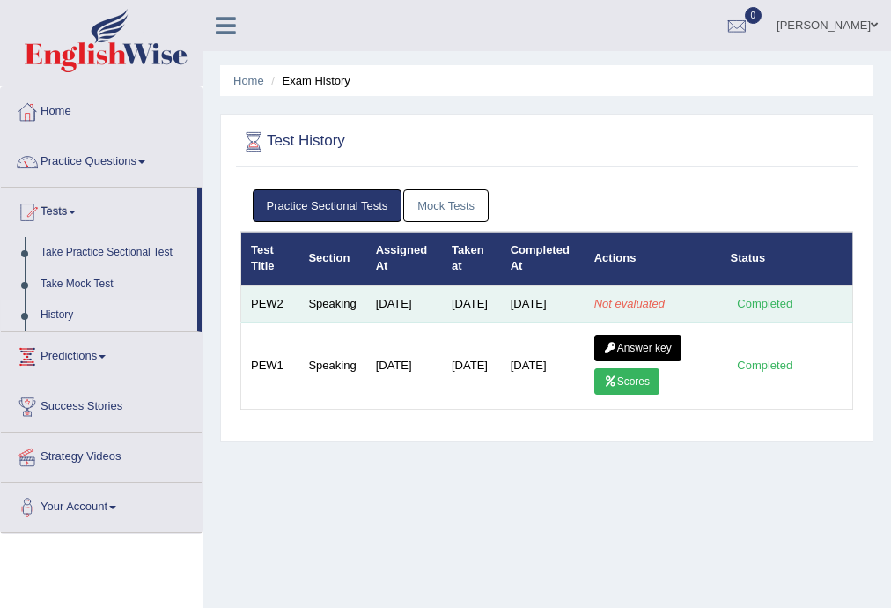
click at [314, 316] on td "Speaking" at bounding box center [332, 303] width 67 height 37
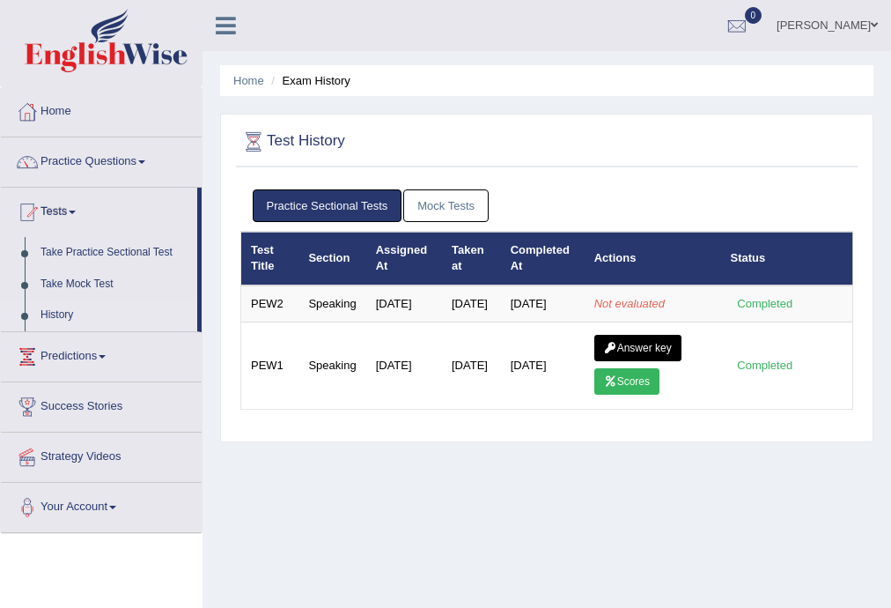
click at [216, 28] on icon at bounding box center [226, 25] width 20 height 23
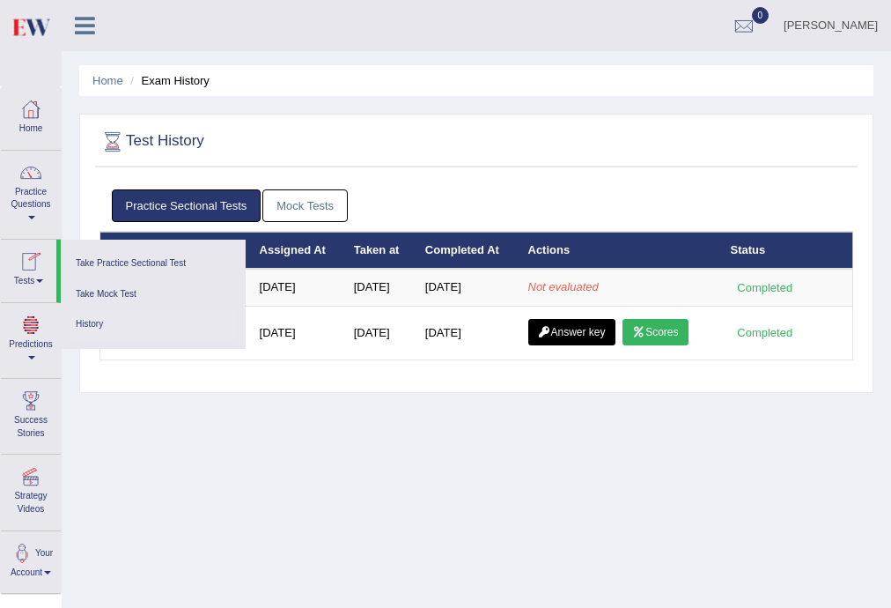
click at [95, 22] on link at bounding box center [85, 24] width 47 height 26
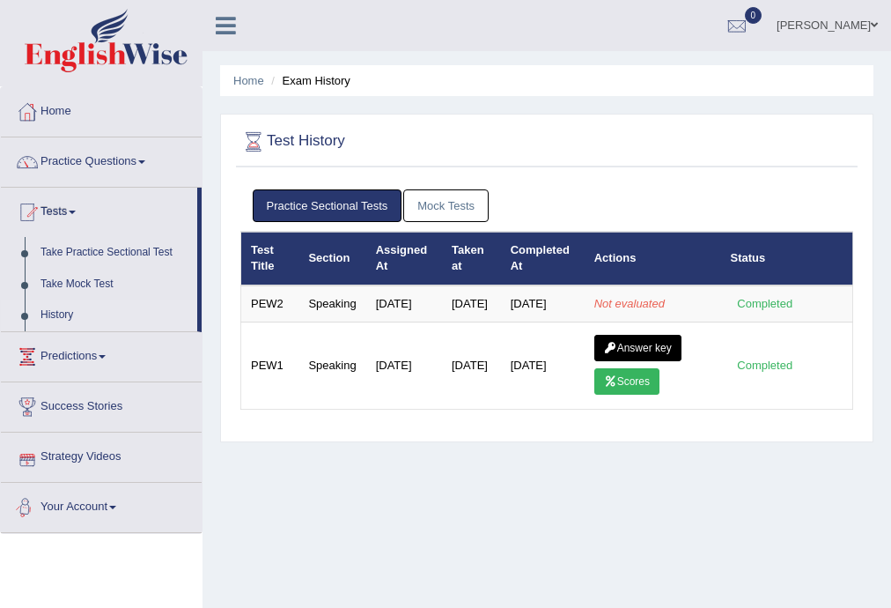
click at [109, 502] on link "Your Account" at bounding box center [101, 505] width 201 height 44
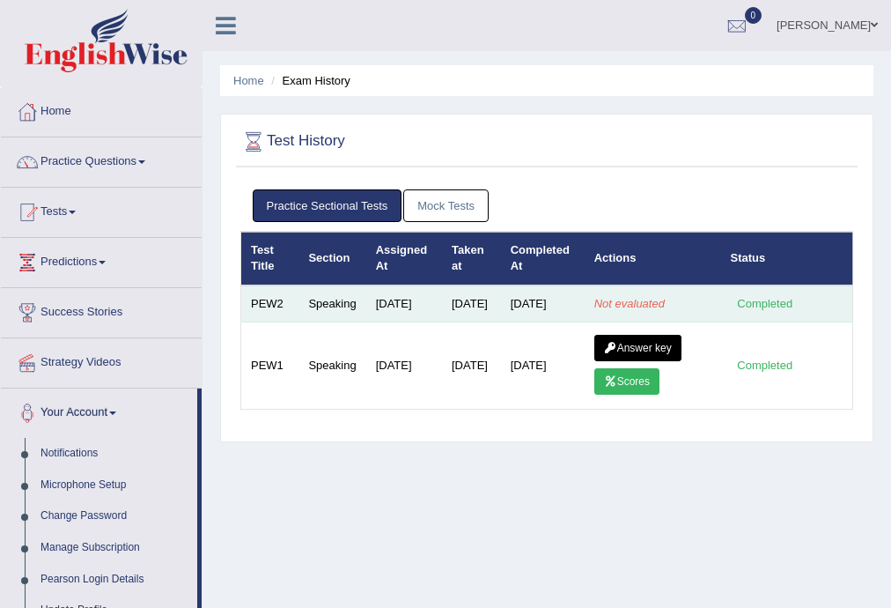
click at [403, 322] on td "Jul 19, 2025" at bounding box center [404, 303] width 76 height 37
click at [345, 306] on td "Speaking" at bounding box center [332, 303] width 67 height 37
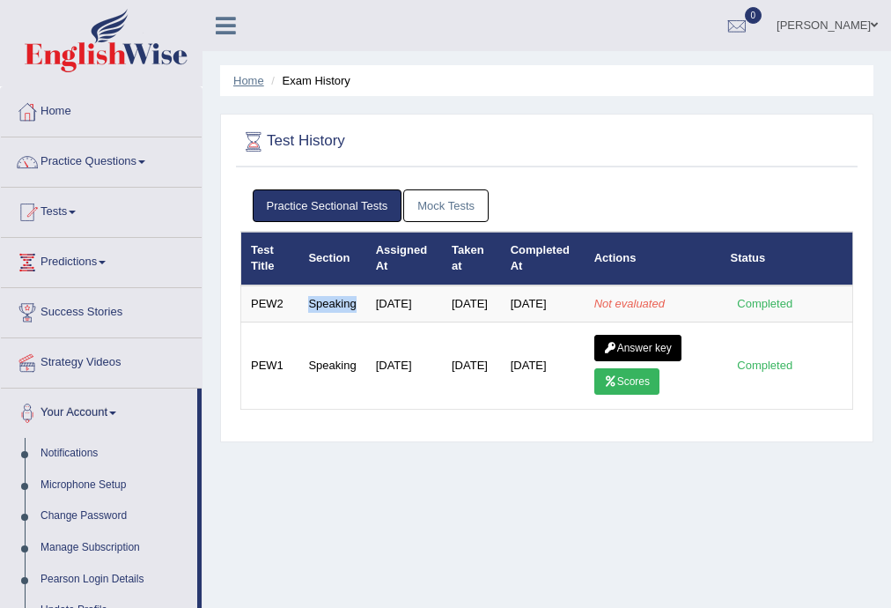
click at [243, 85] on link "Home" at bounding box center [248, 80] width 31 height 13
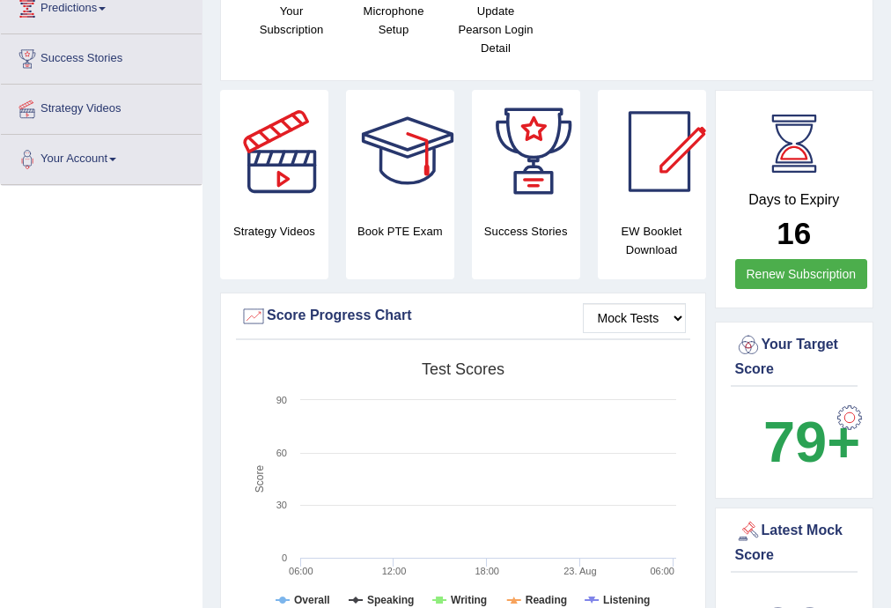
scroll to position [258, 0]
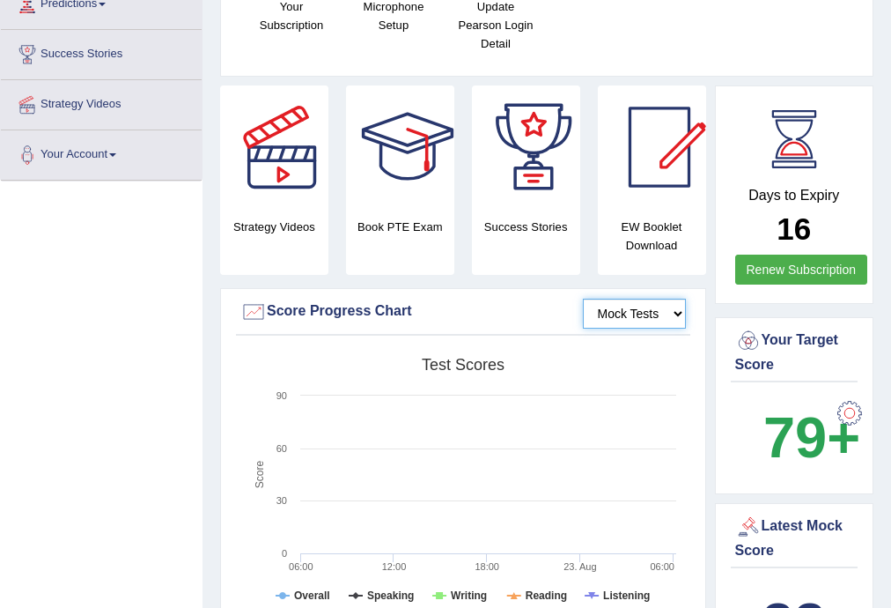
click at [662, 316] on select "Mock Tests" at bounding box center [634, 314] width 103 height 30
click at [652, 315] on select "Mock Tests" at bounding box center [634, 314] width 103 height 30
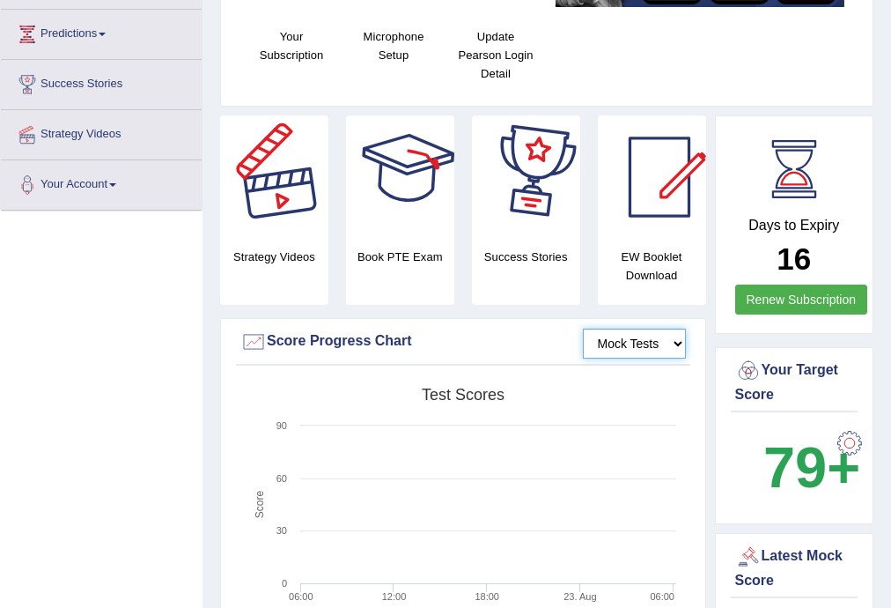
scroll to position [188, 0]
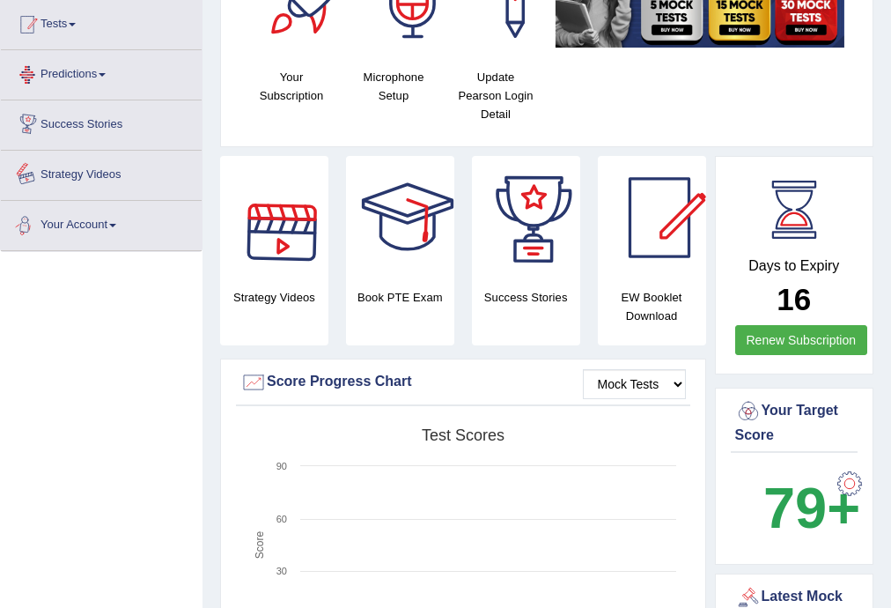
click at [77, 39] on link "Tests" at bounding box center [101, 22] width 201 height 44
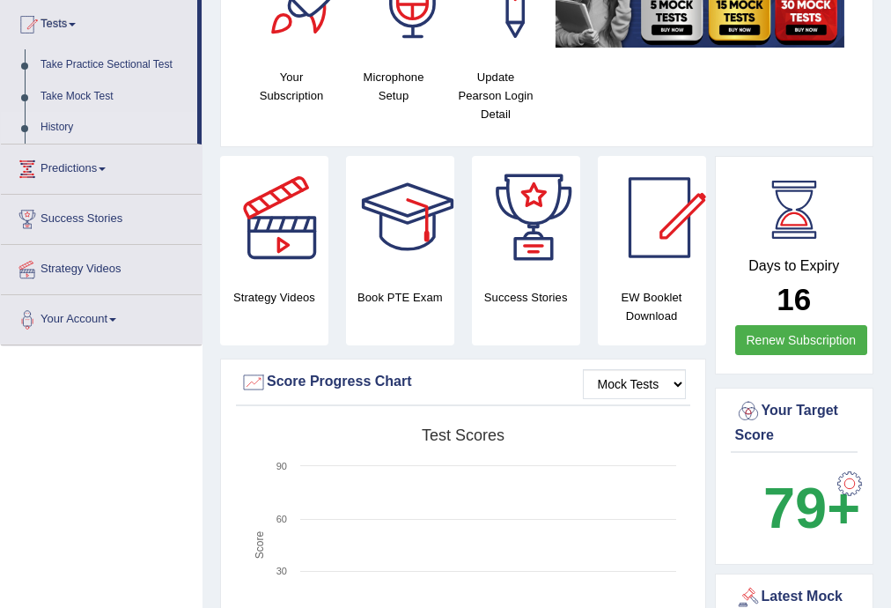
click at [66, 126] on link "History" at bounding box center [115, 128] width 165 height 32
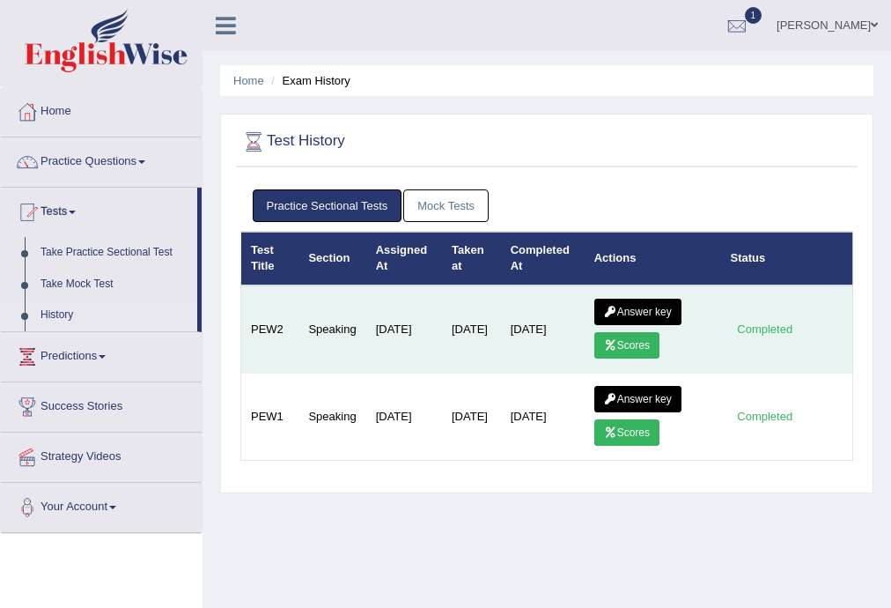
click at [650, 349] on link "Scores" at bounding box center [626, 345] width 65 height 26
